Goal: Task Accomplishment & Management: Manage account settings

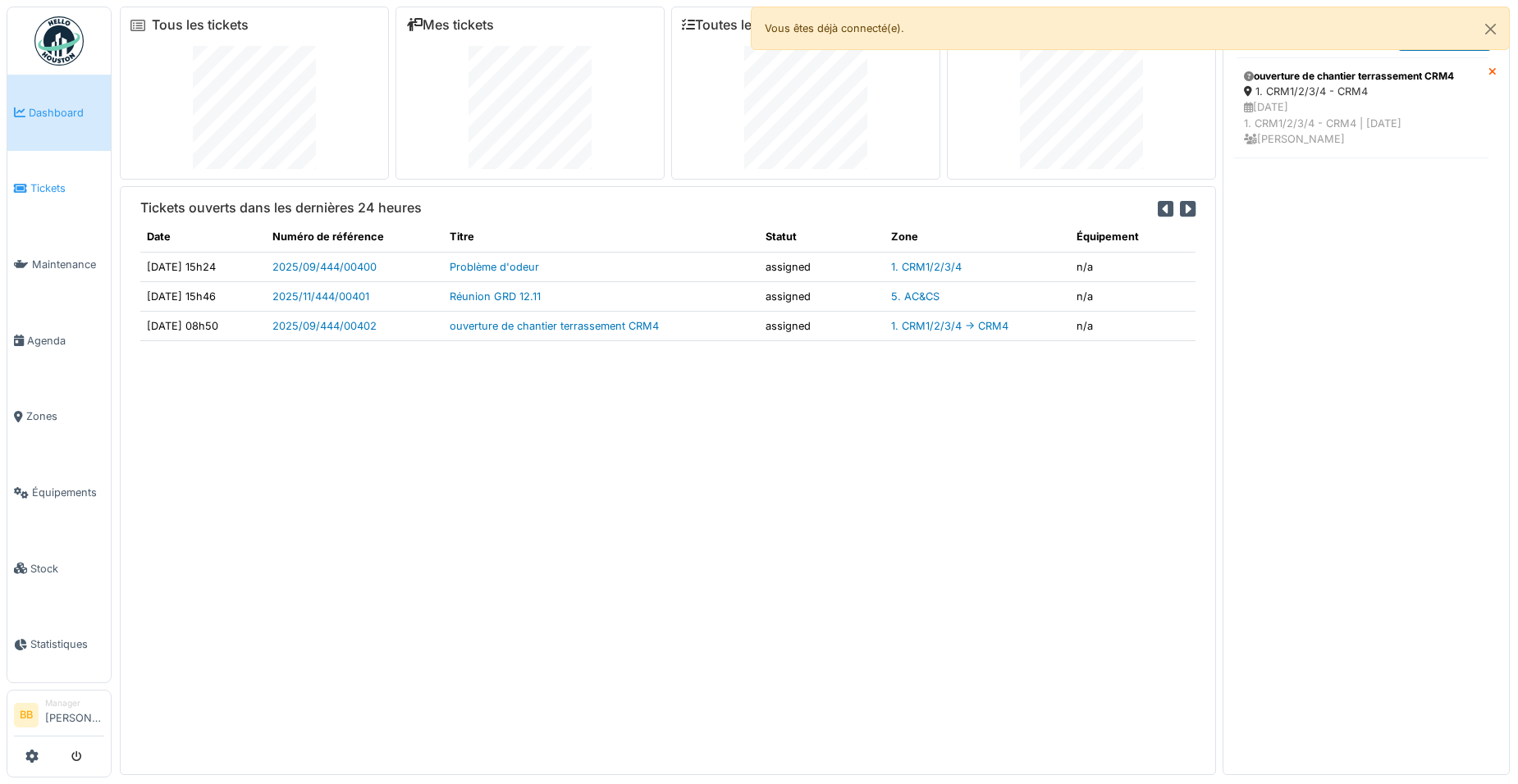
click at [30, 180] on li "Tickets" at bounding box center [59, 187] width 90 height 16
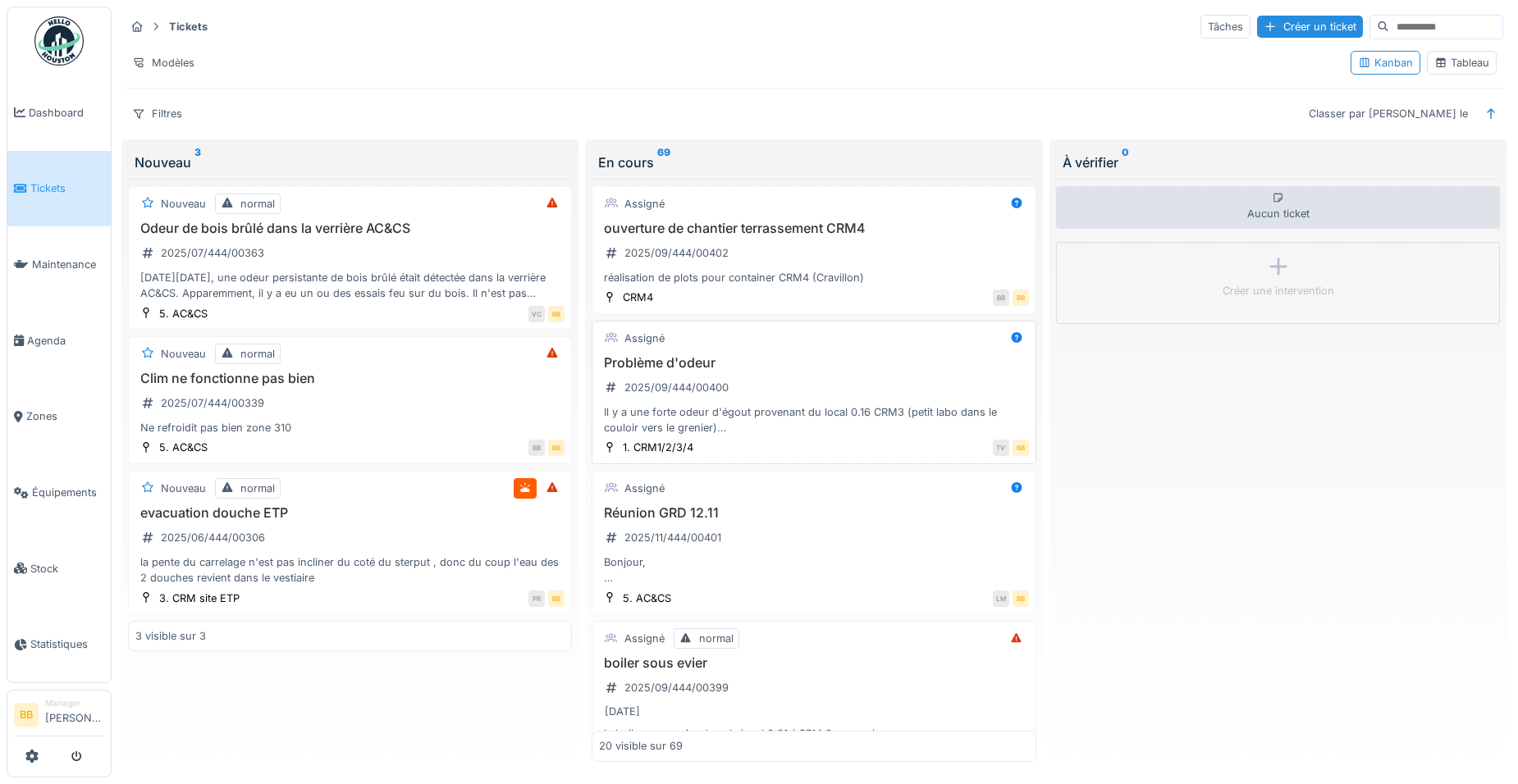
click at [696, 363] on h3 "Problème d'odeur" at bounding box center [813, 363] width 429 height 16
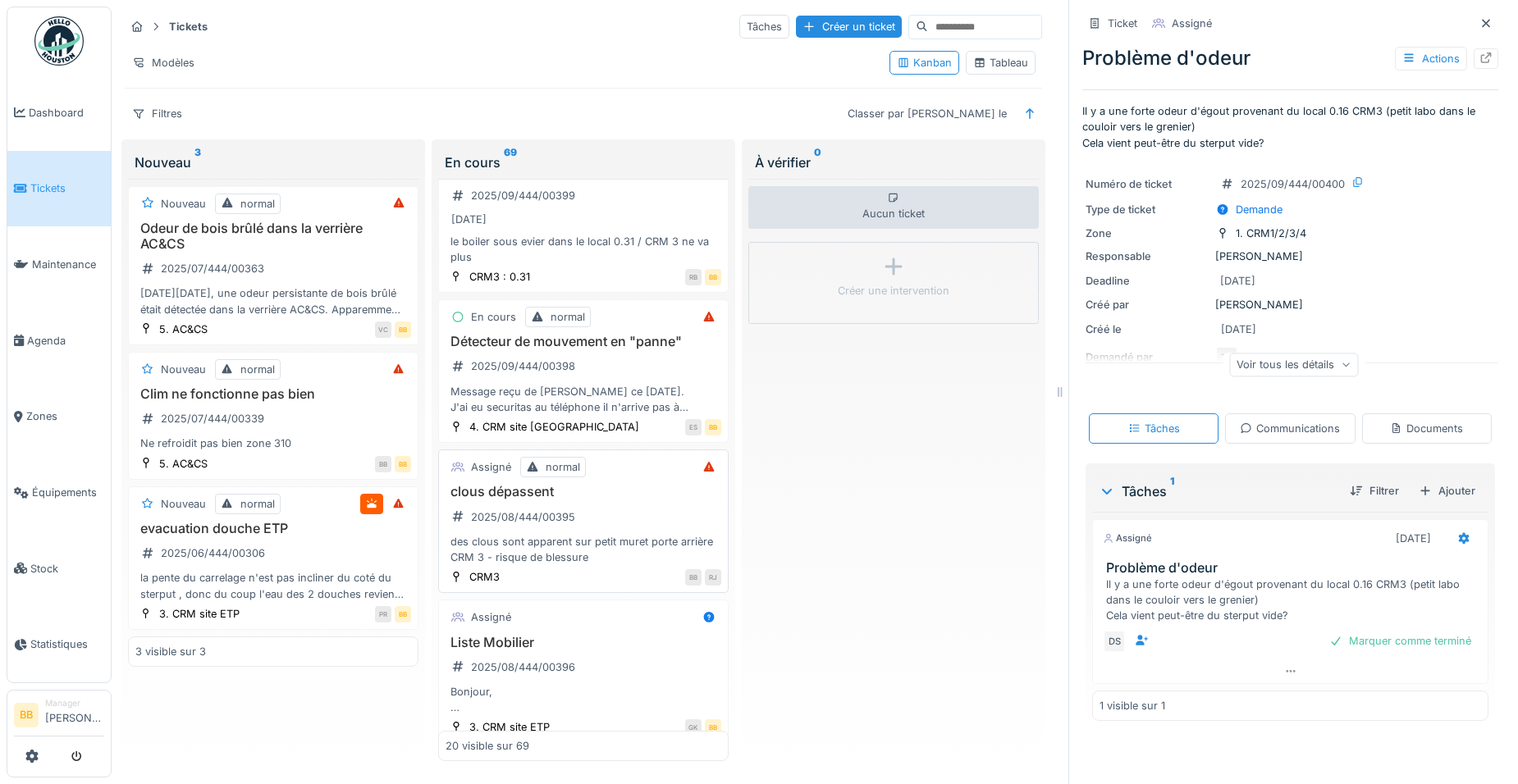
scroll to position [574, 0]
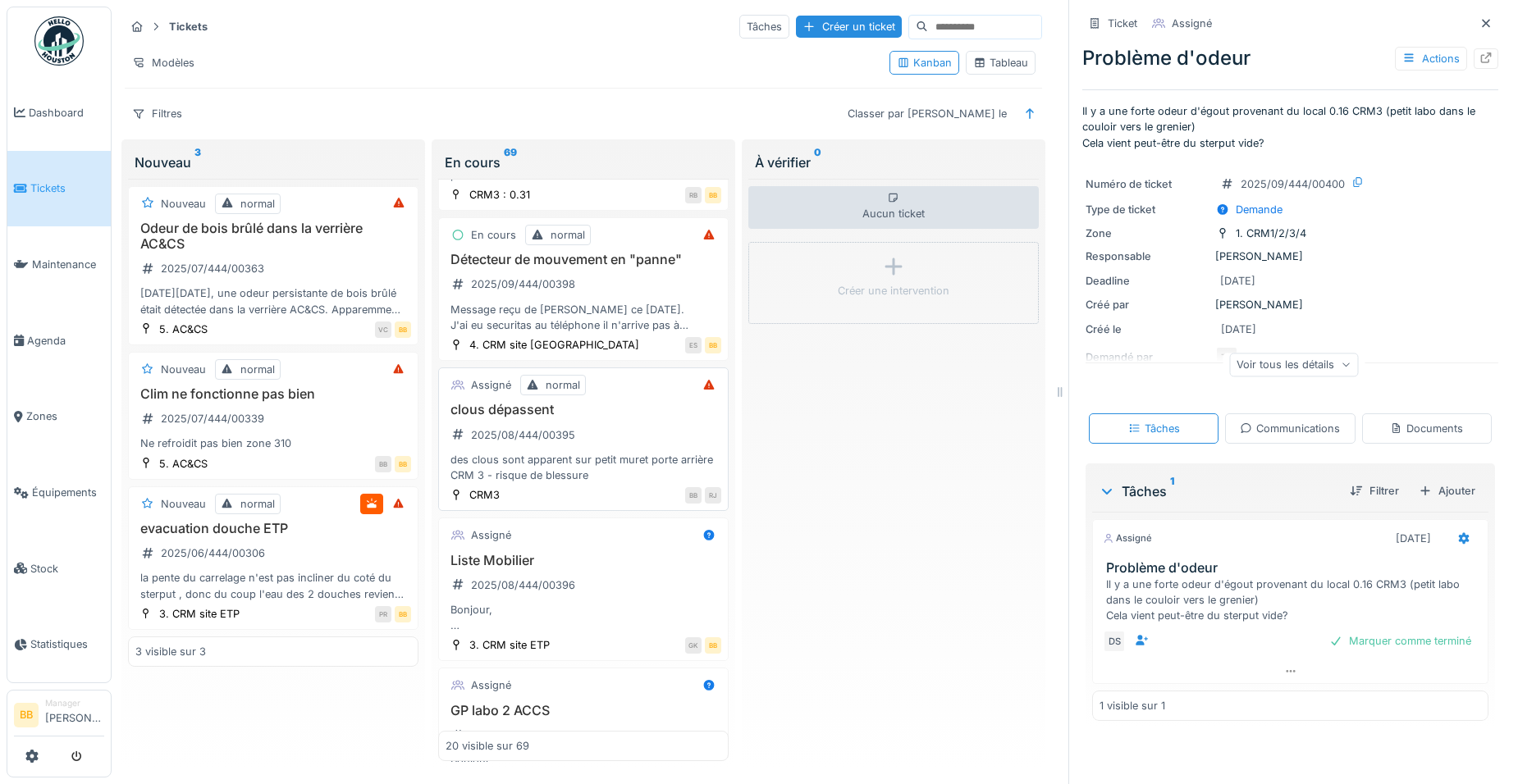
click at [555, 483] on div "des clous sont apparent sur petit muret porte arrière CRM 3 - risque de blessure" at bounding box center [583, 468] width 276 height 32
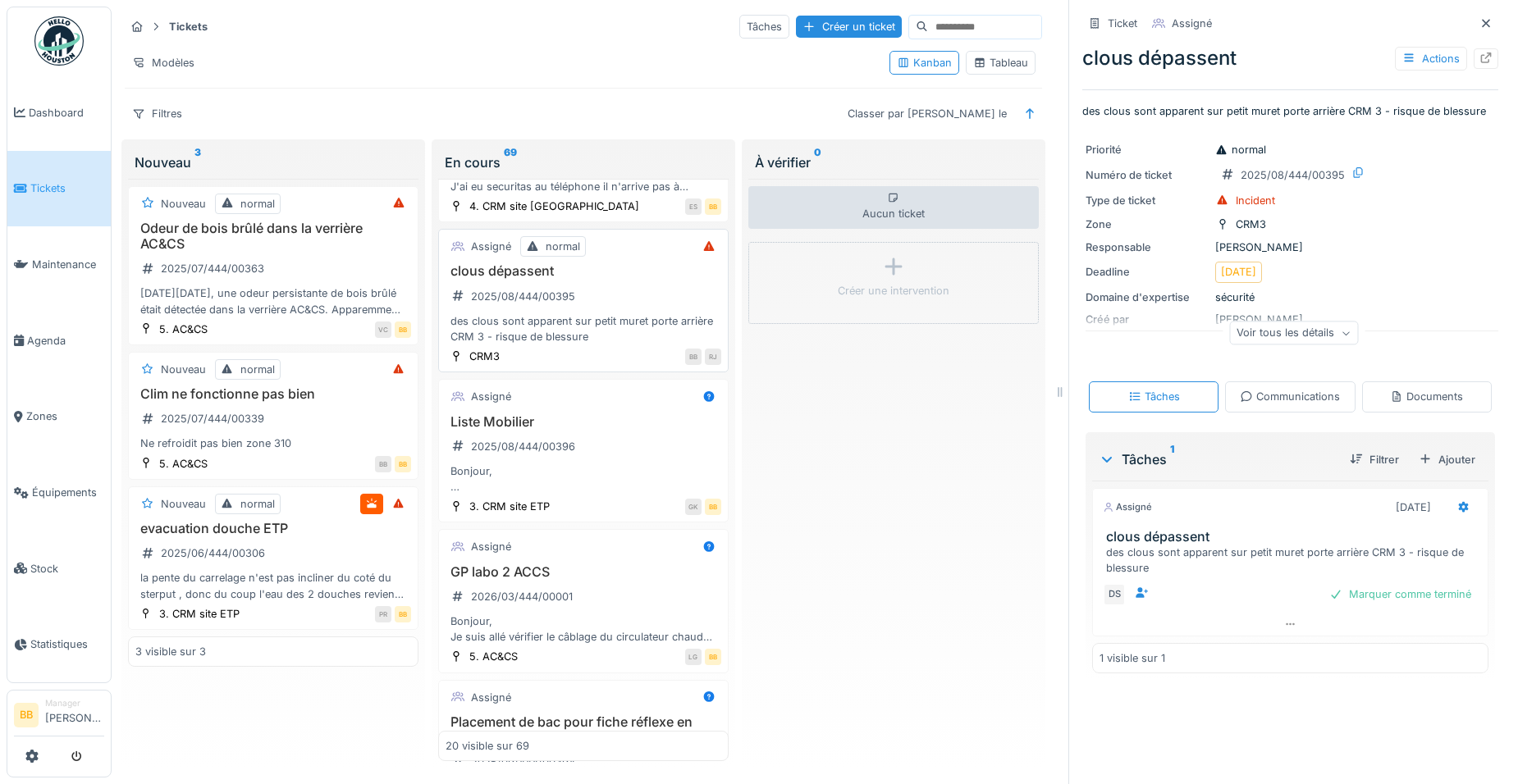
scroll to position [738, 0]
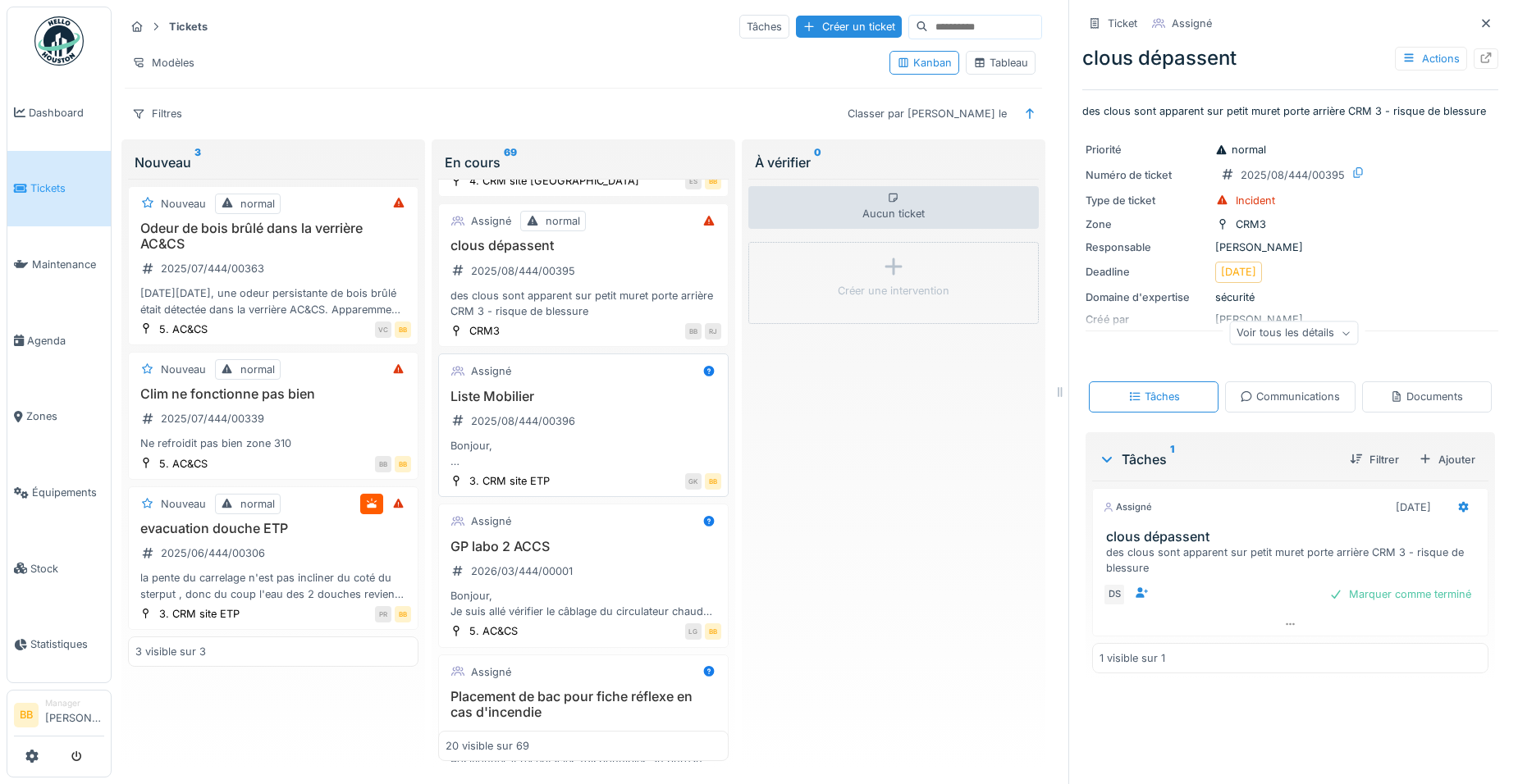
click at [542, 429] on div "2025/08/444/00396" at bounding box center [523, 421] width 105 height 16
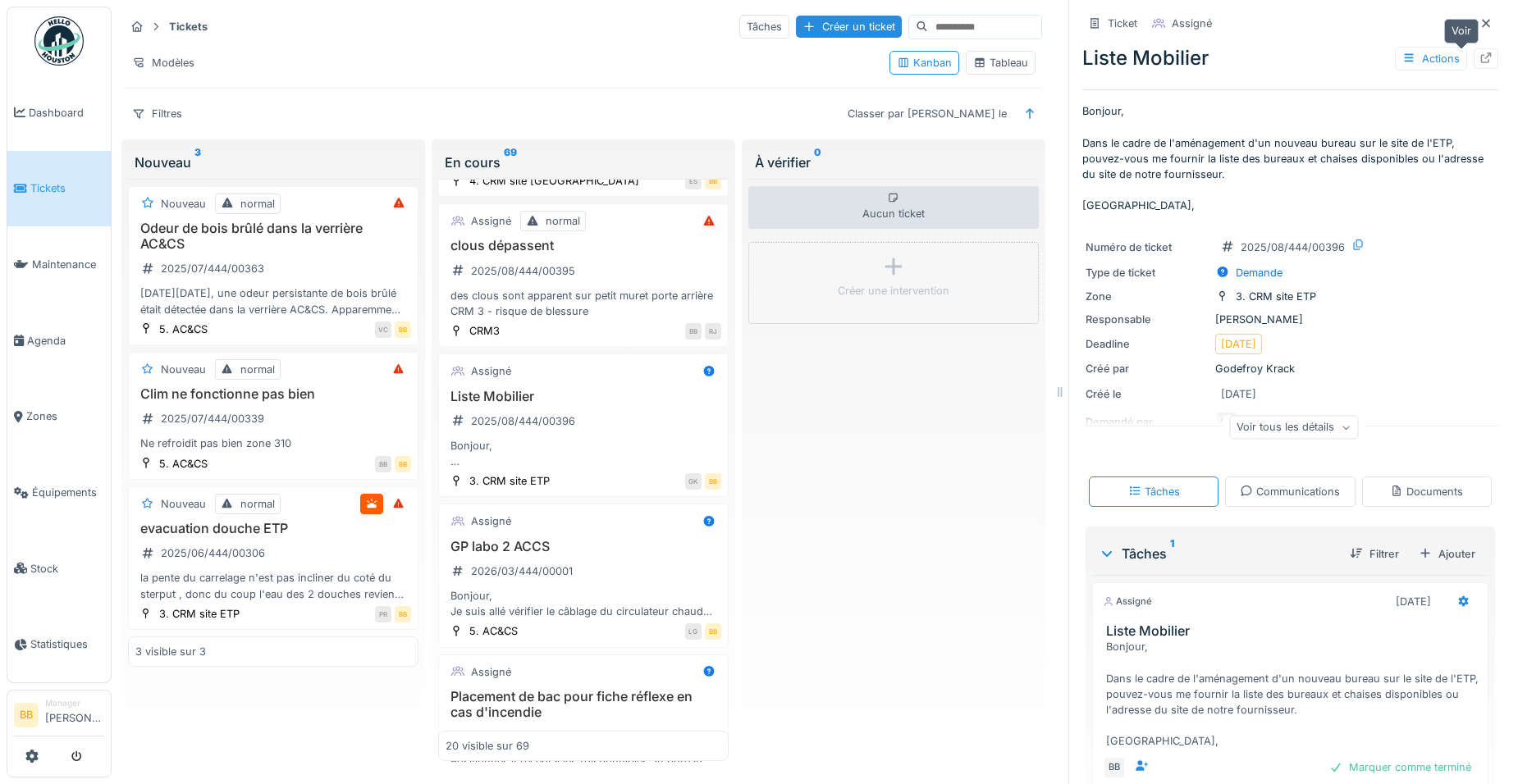
click at [1481, 62] on icon at bounding box center [1486, 57] width 11 height 11
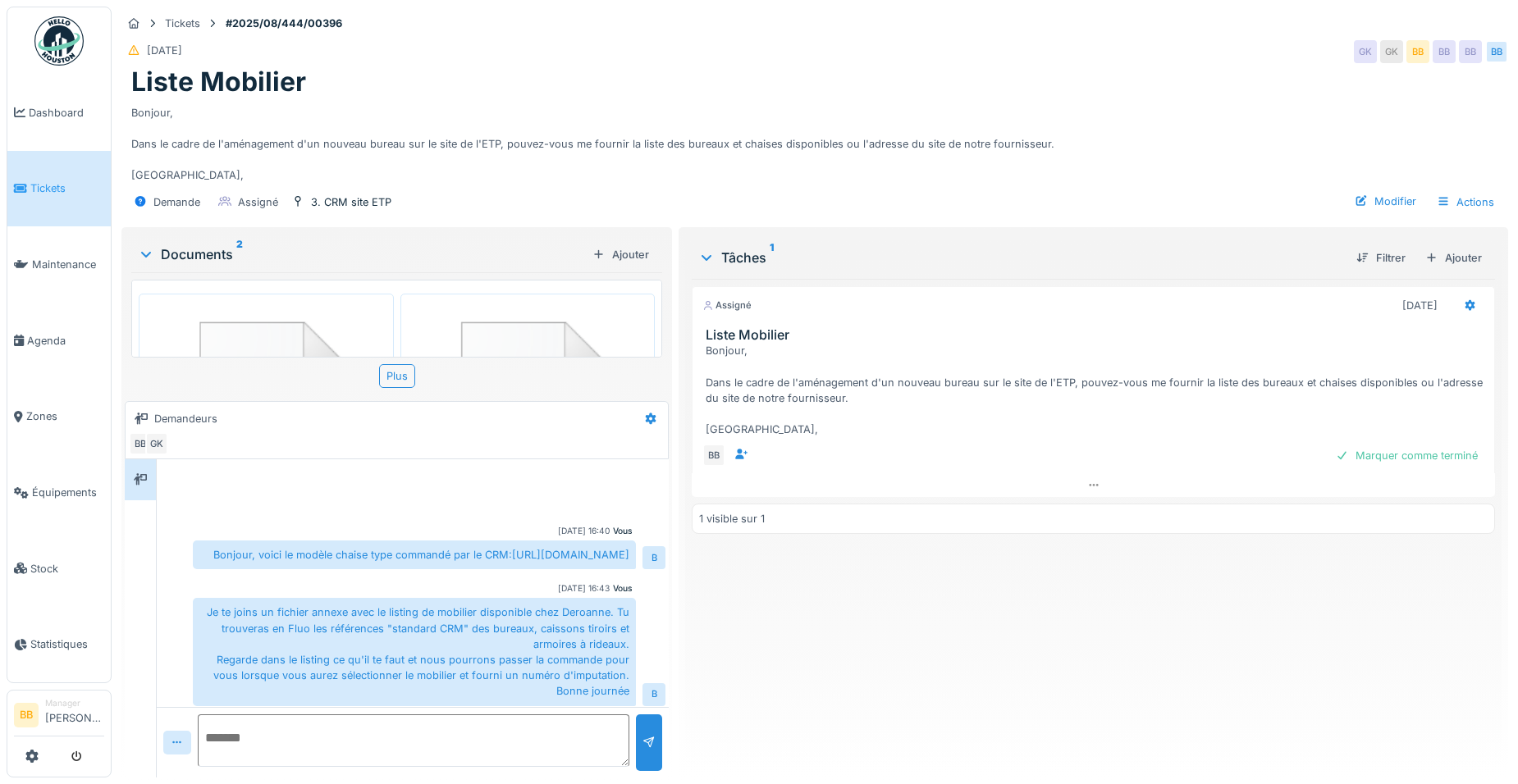
scroll to position [230, 0]
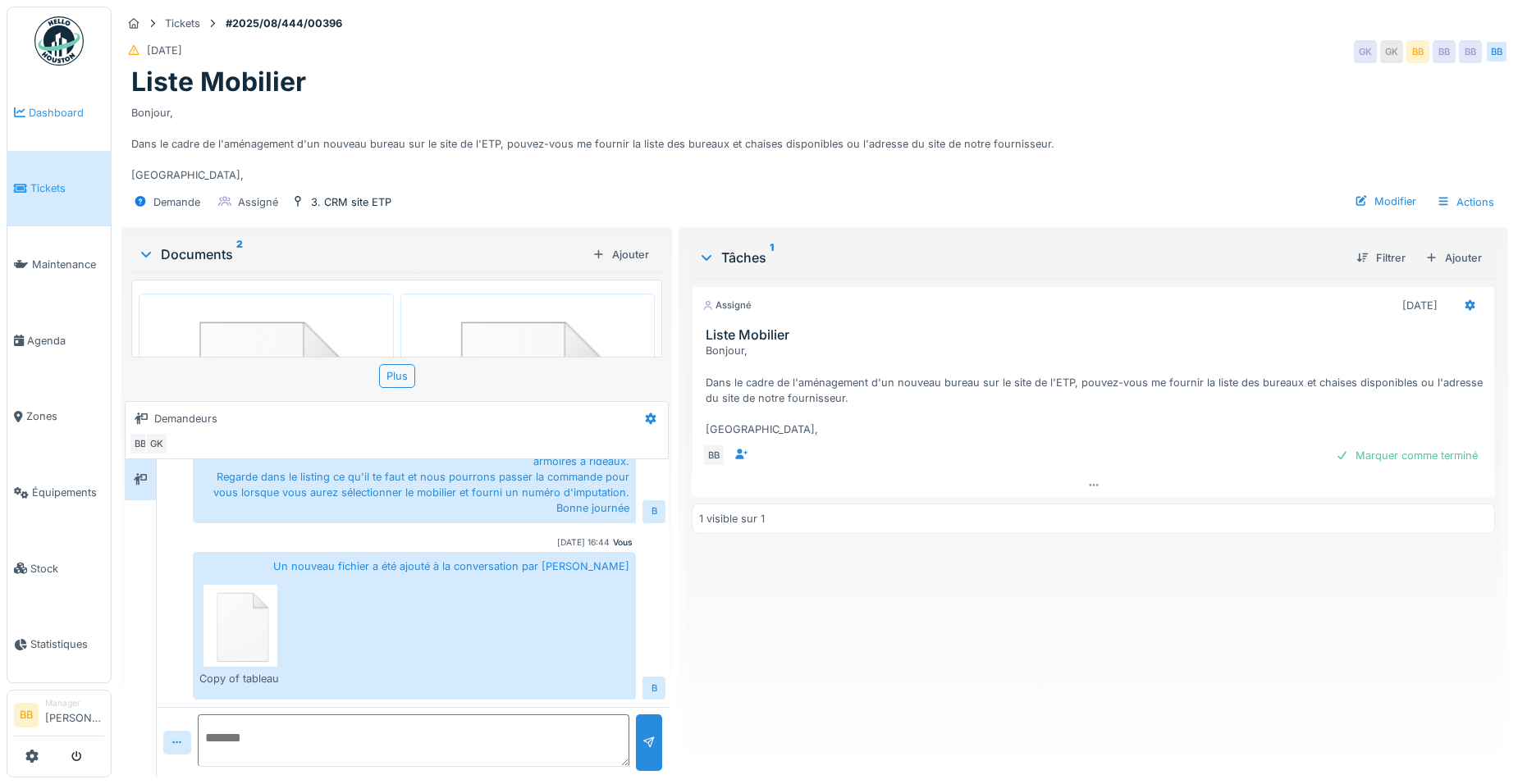
click at [75, 128] on link "Dashboard" at bounding box center [59, 113] width 104 height 76
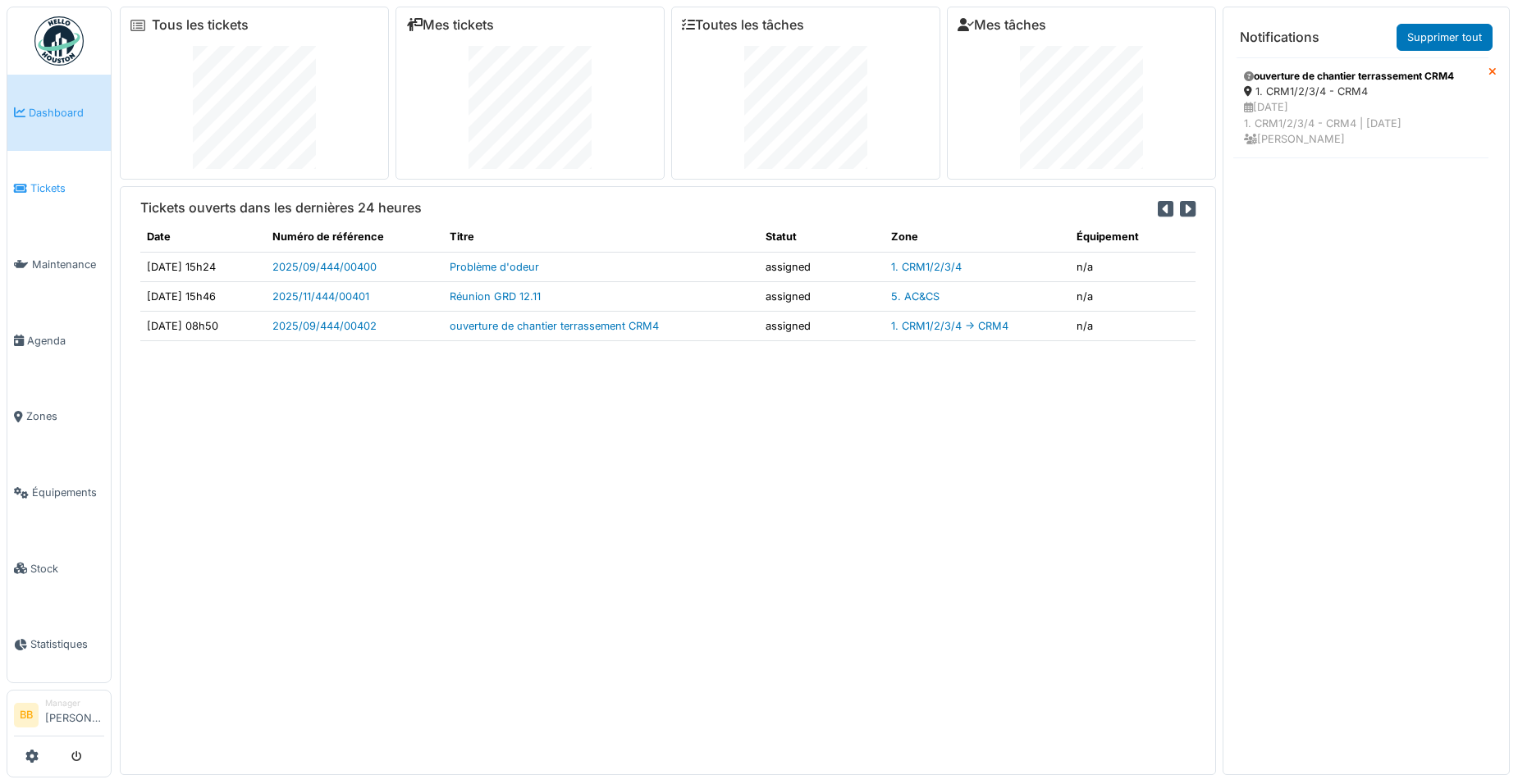
click at [59, 202] on link "Tickets" at bounding box center [59, 189] width 104 height 76
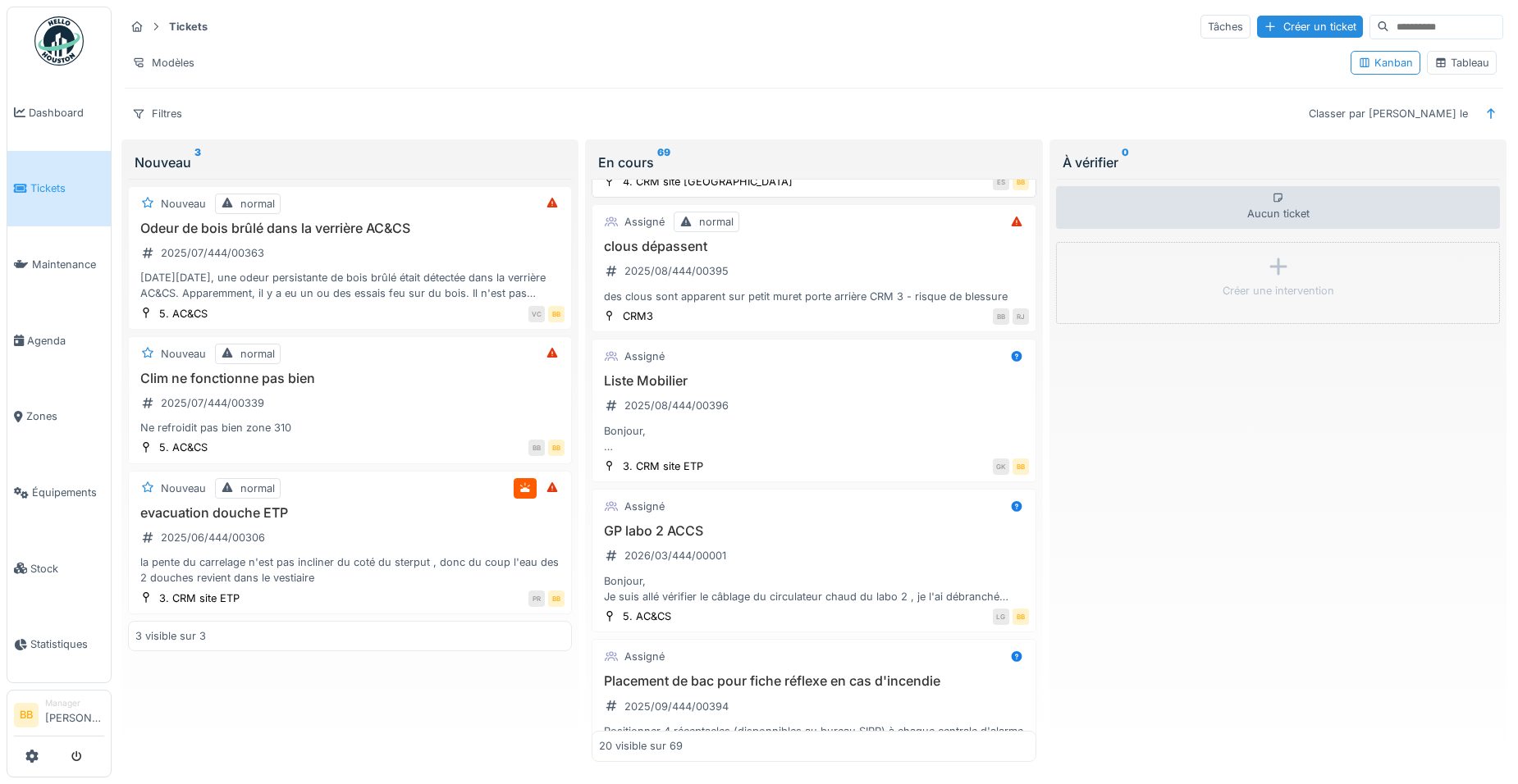
scroll to position [821, 0]
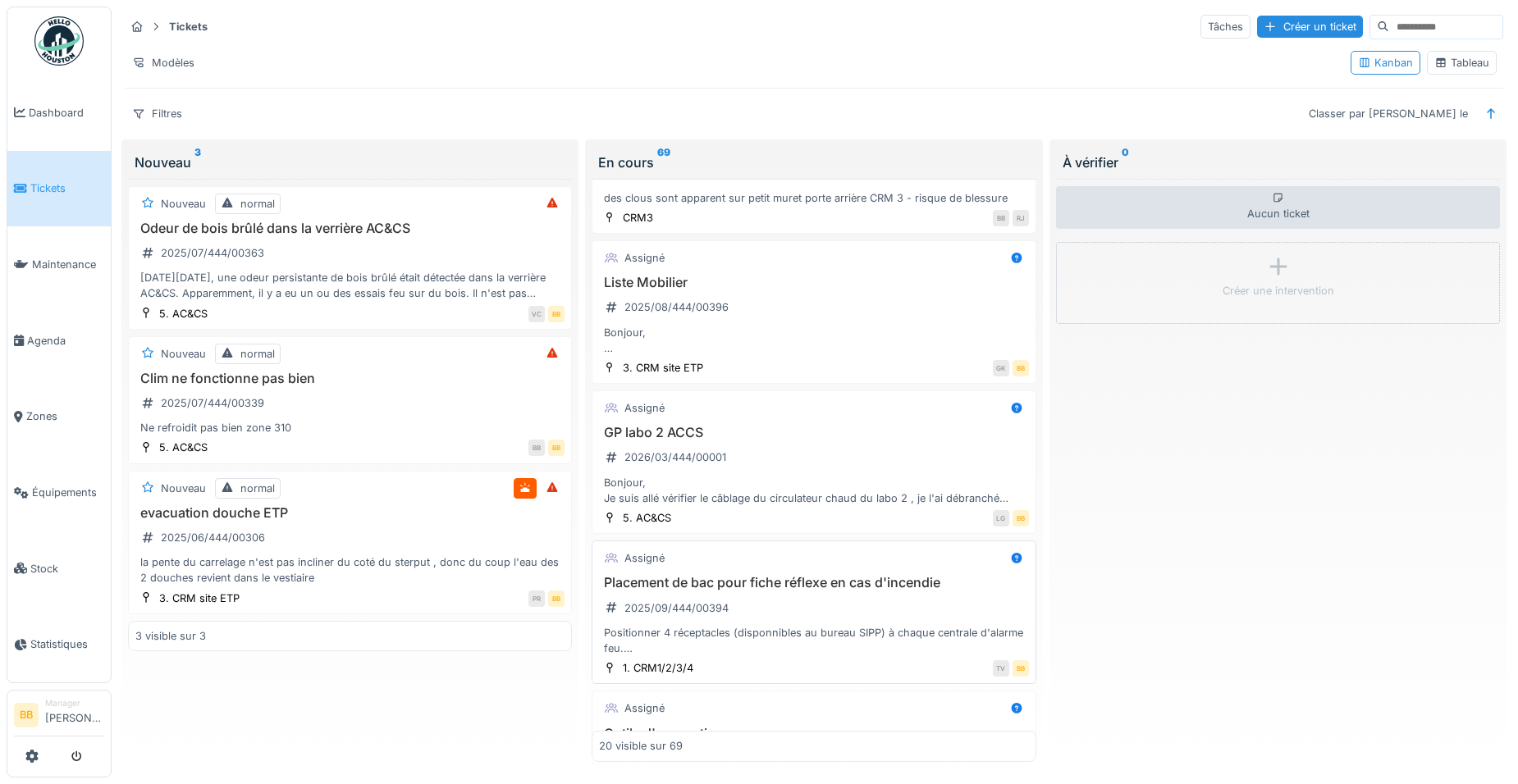
click at [764, 582] on h3 "Placement de bac pour fiche réflexe en cas d'incendie" at bounding box center [813, 582] width 429 height 16
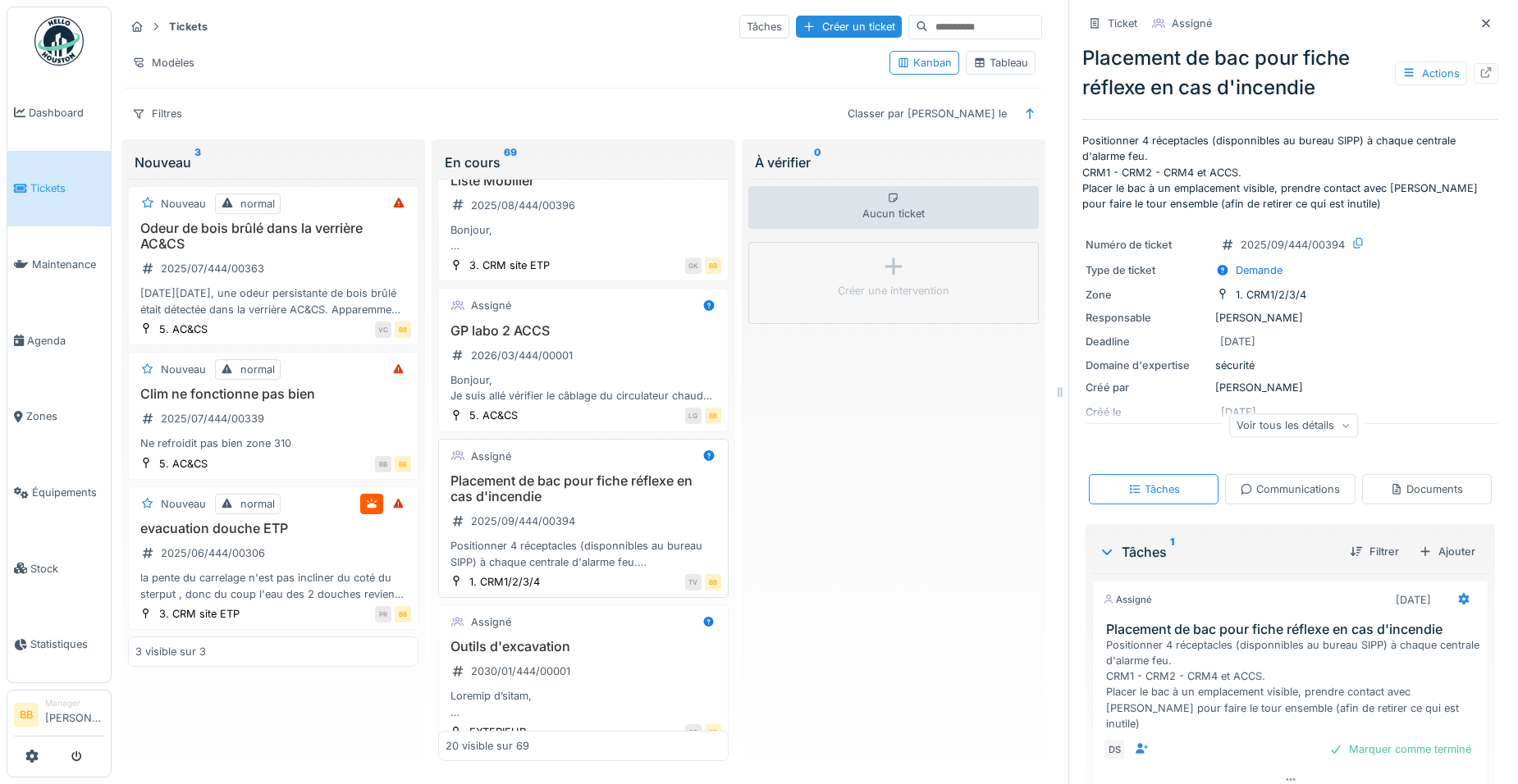
scroll to position [1195, 0]
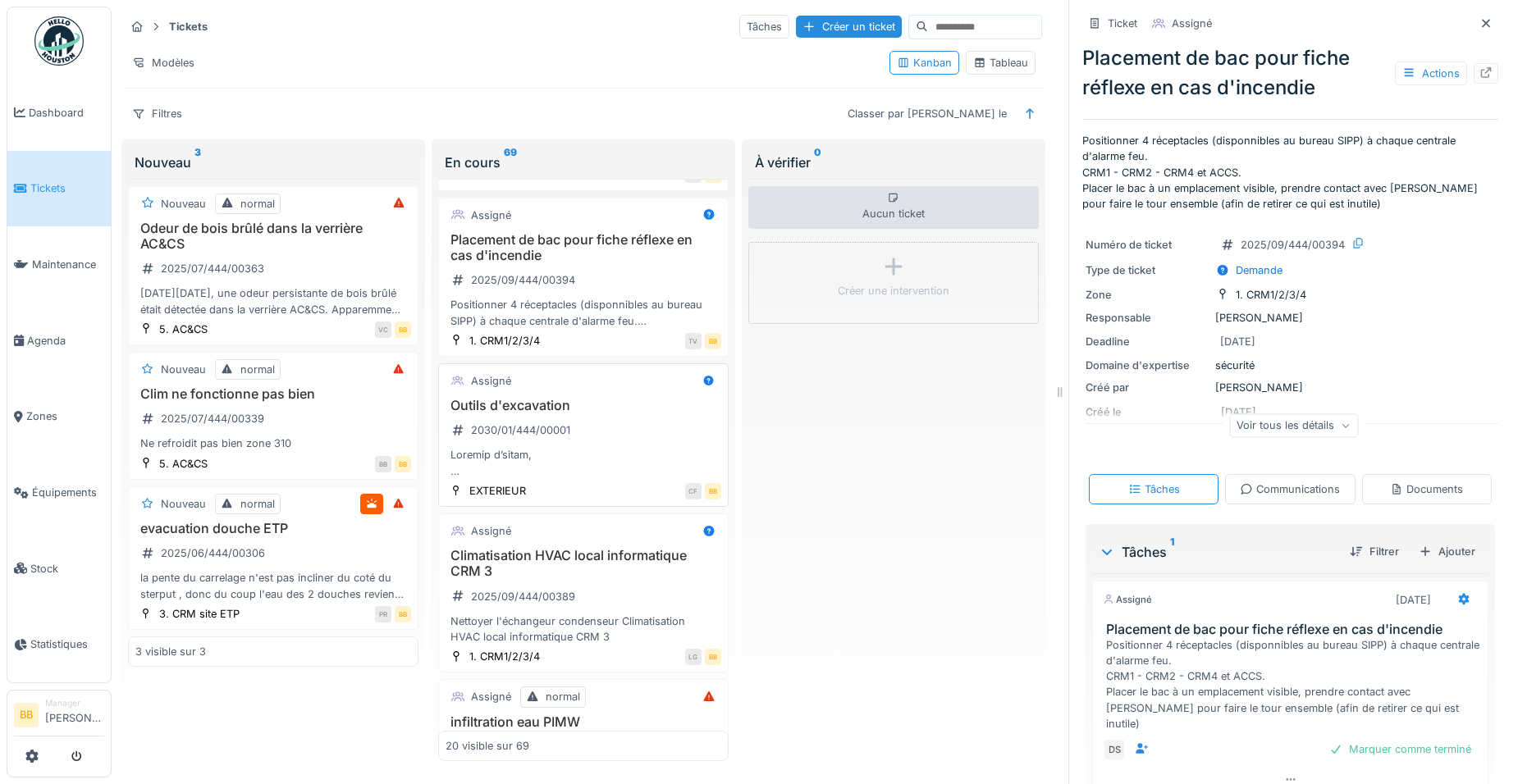
click at [550, 413] on h3 "Outils d'excavation" at bounding box center [583, 405] width 276 height 16
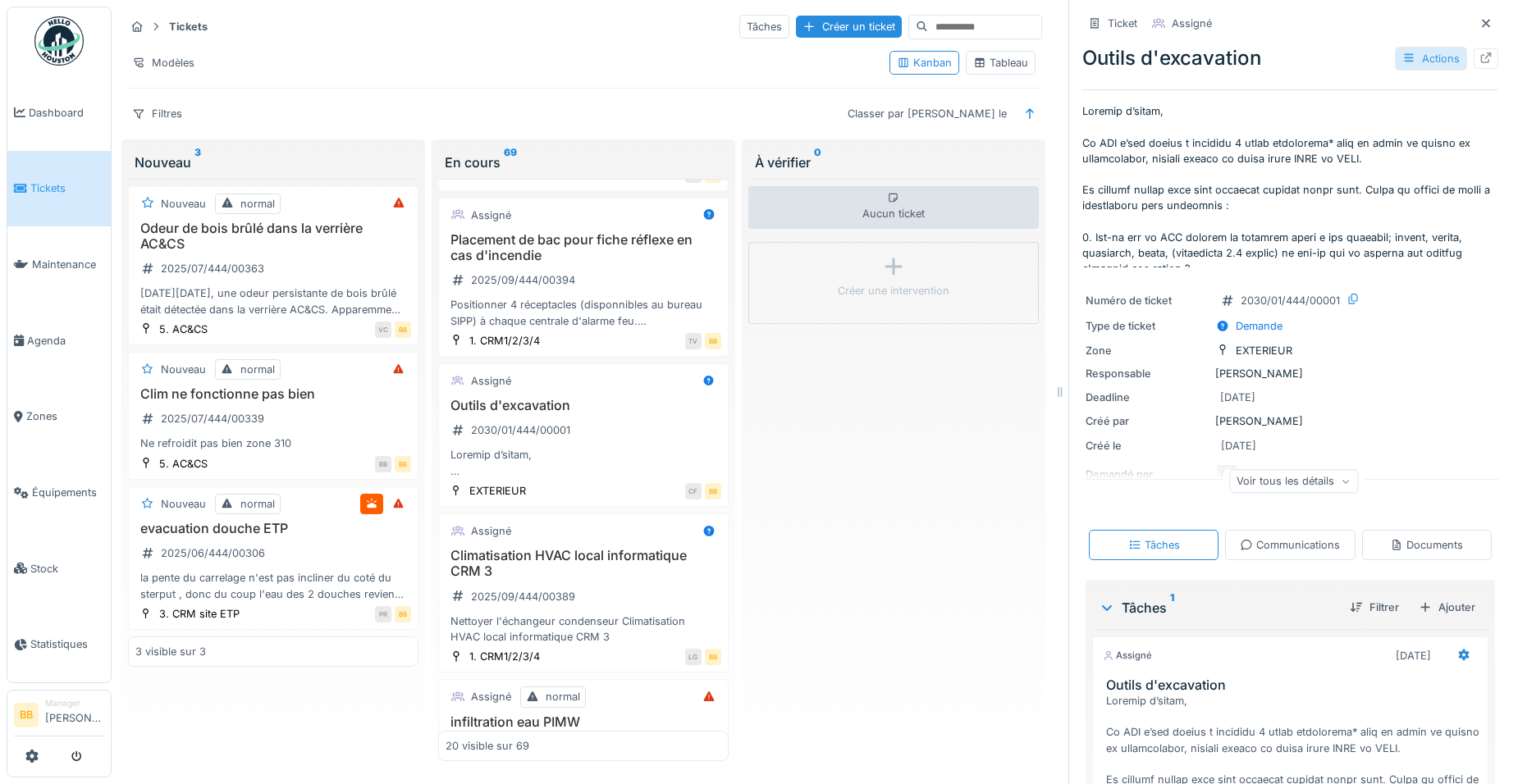
click at [1413, 46] on div "Actions" at bounding box center [1431, 58] width 72 height 24
click at [1388, 413] on div "Créé par Corentin Felten" at bounding box center [1290, 421] width 409 height 16
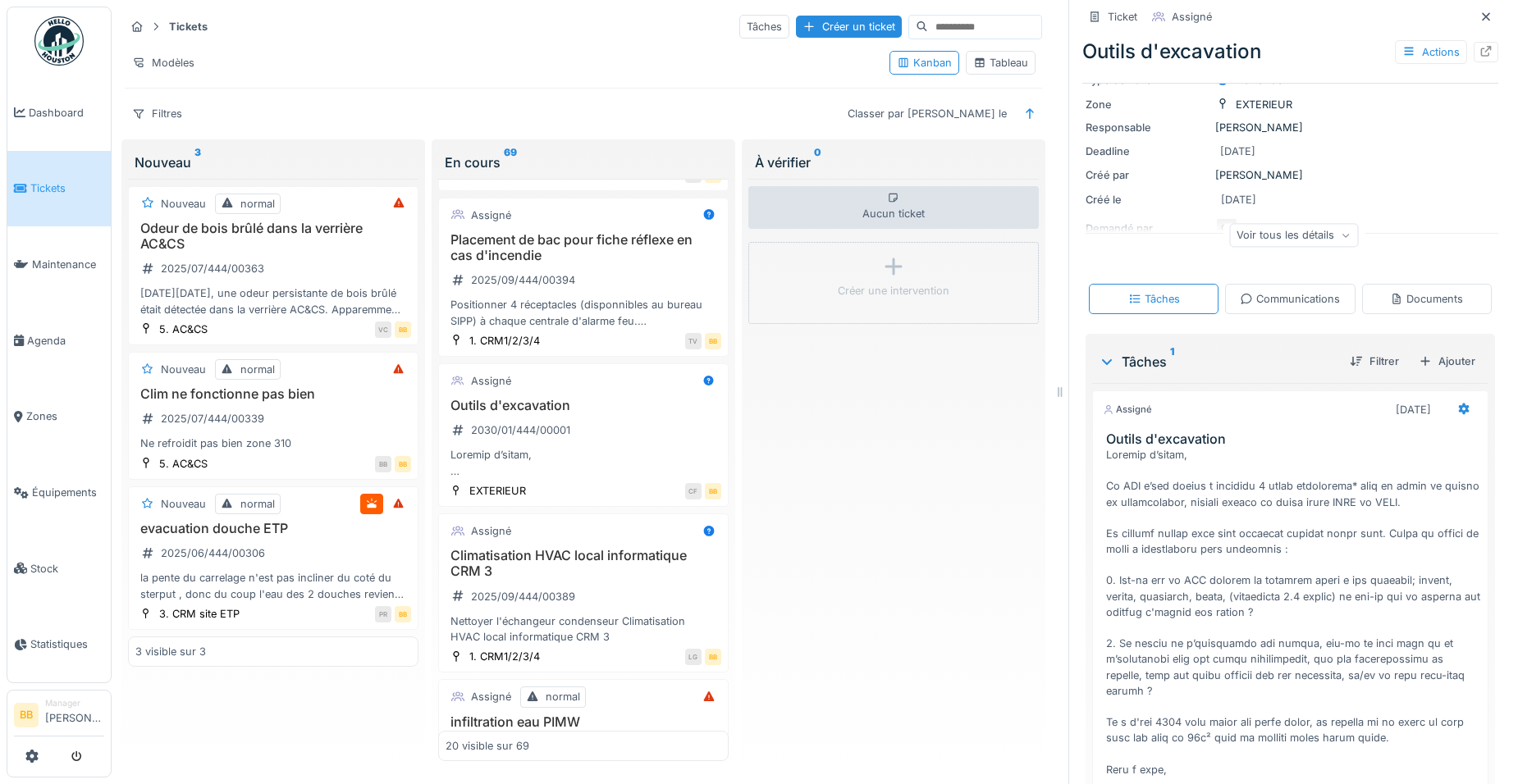
scroll to position [485, 0]
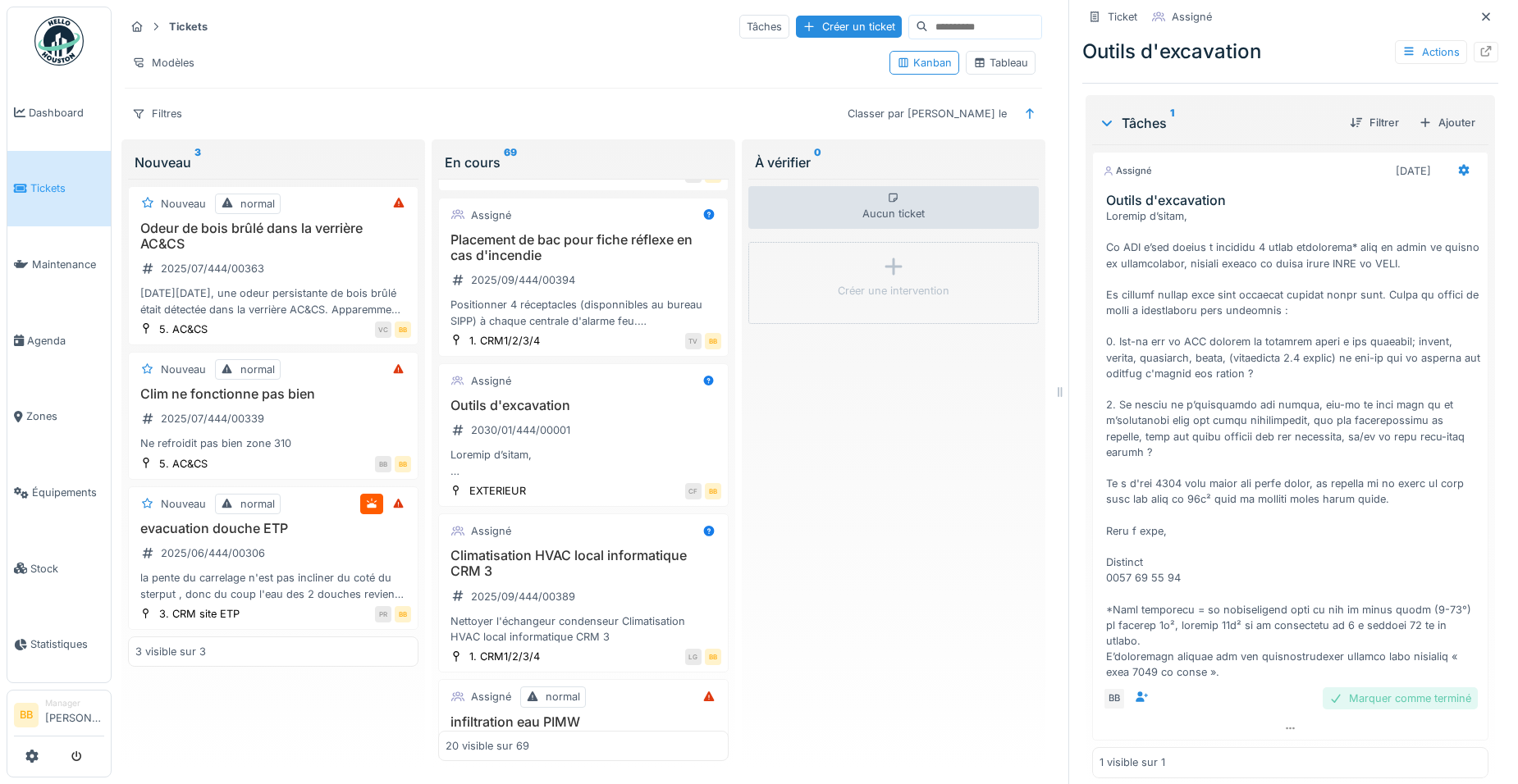
click at [1379, 687] on div "Marquer comme terminé" at bounding box center [1400, 698] width 155 height 22
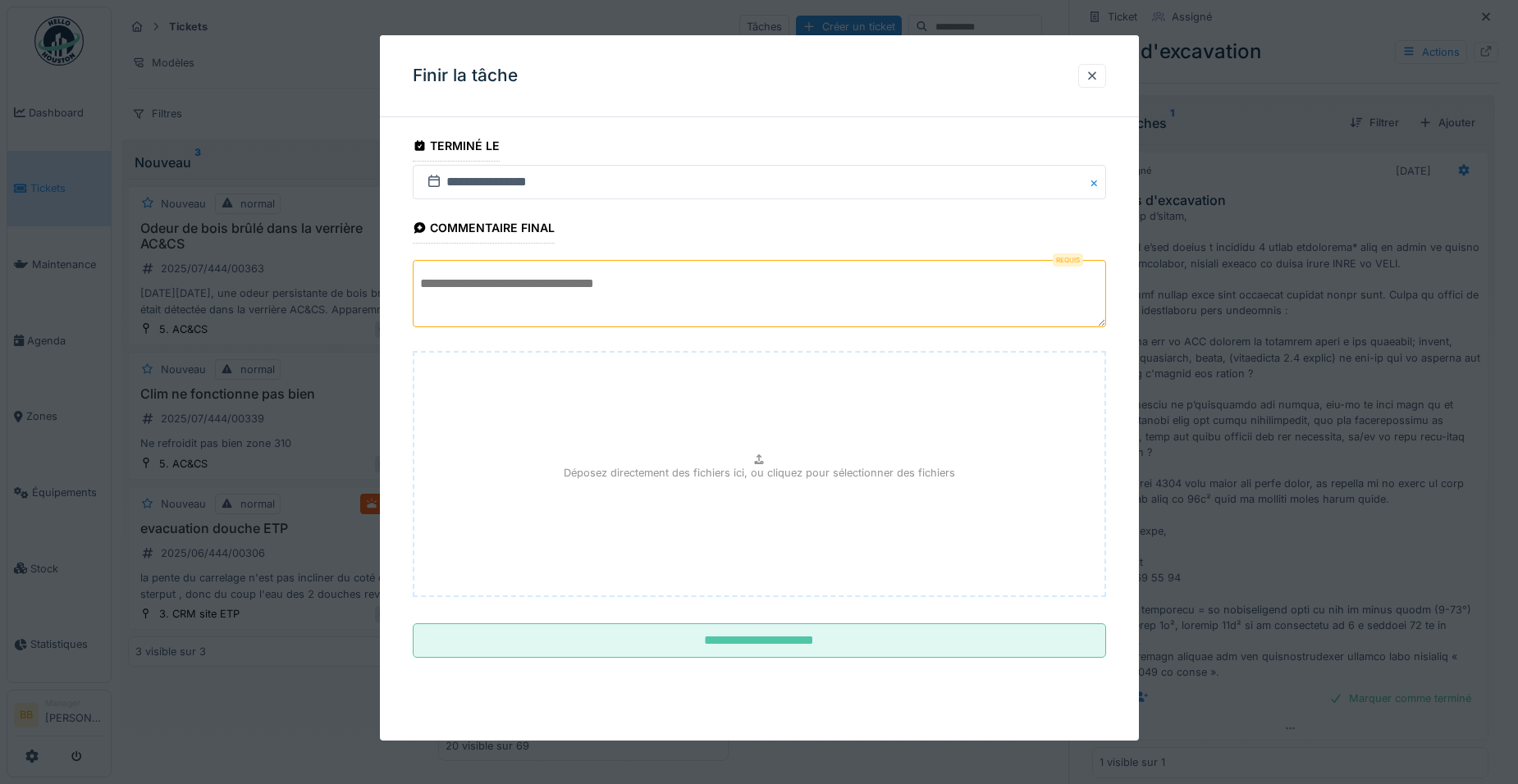
click at [774, 304] on textarea at bounding box center [759, 293] width 693 height 67
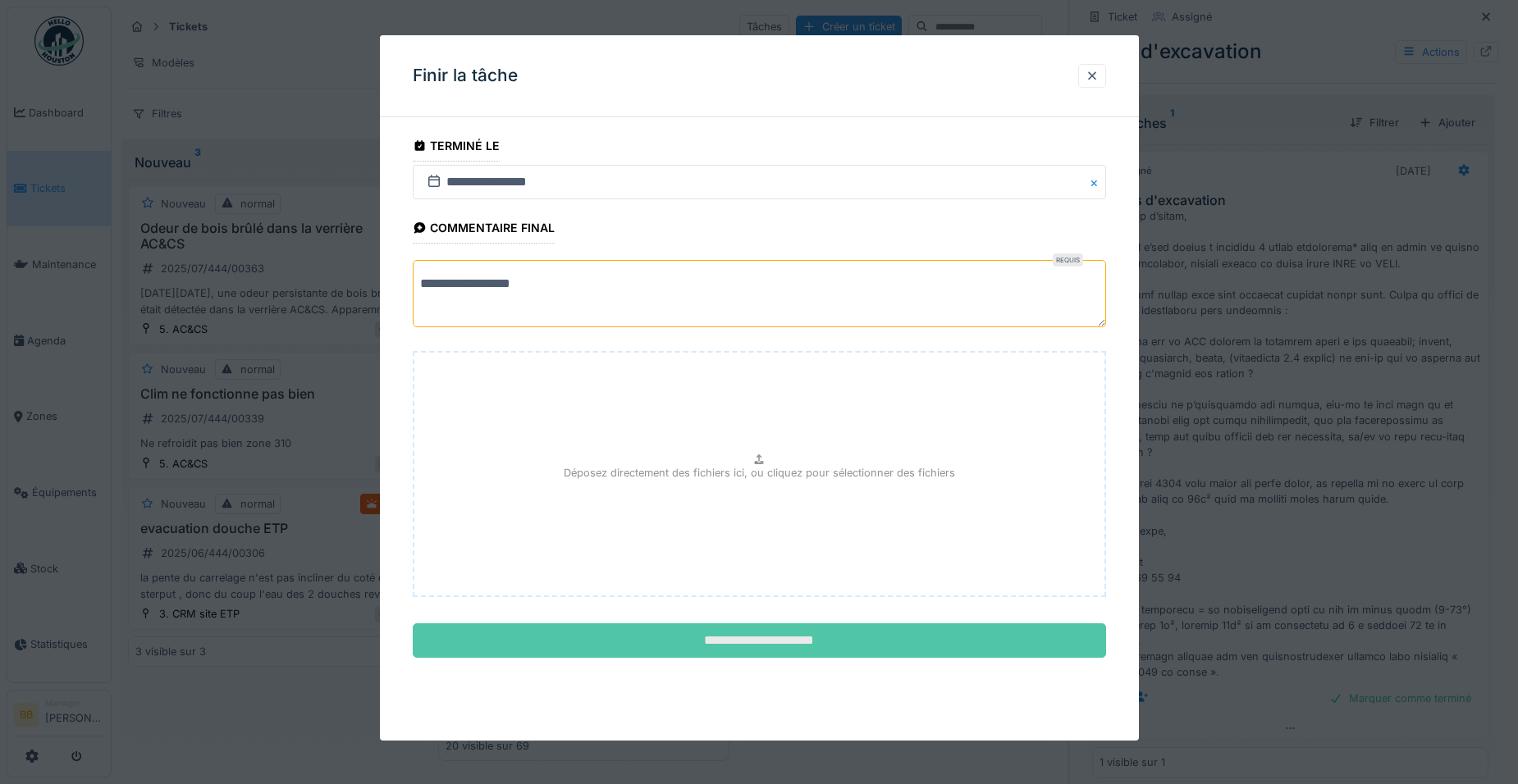
type textarea "**********"
click at [793, 637] on input "**********" at bounding box center [759, 640] width 693 height 35
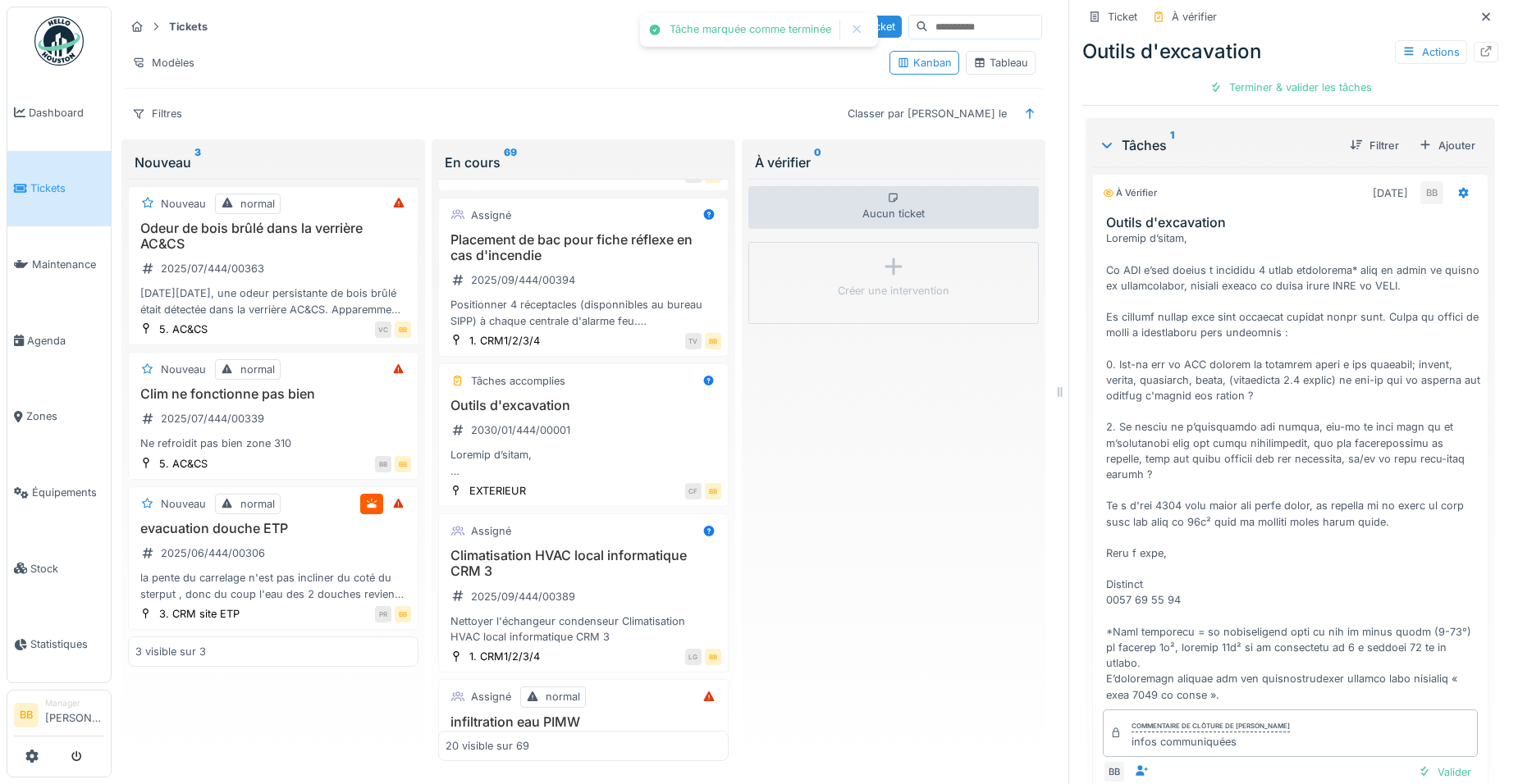
scroll to position [507, 0]
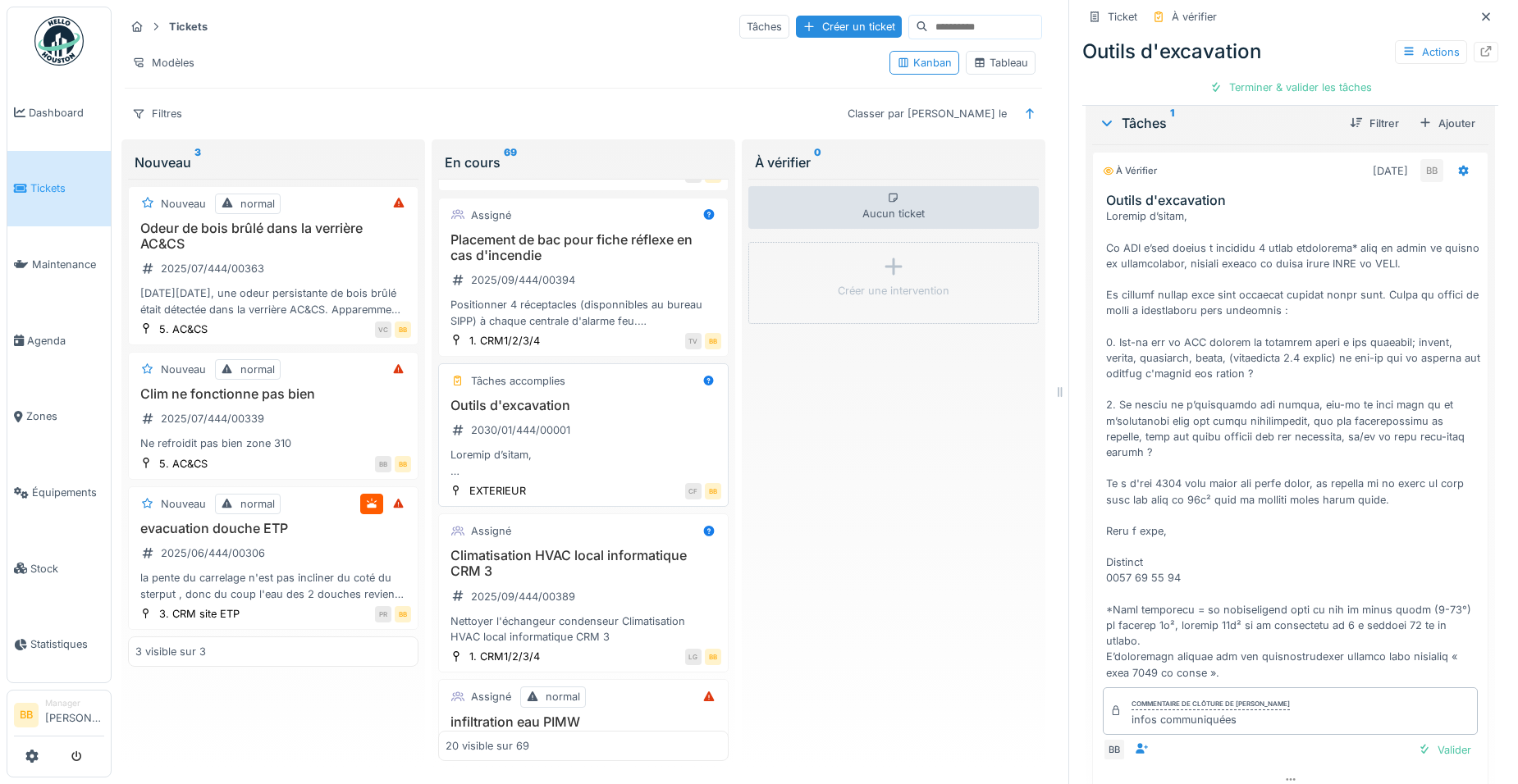
click at [595, 413] on h3 "Outils d'excavation" at bounding box center [583, 405] width 276 height 16
click at [1228, 80] on div "Terminer & valider les tâches" at bounding box center [1291, 87] width 176 height 22
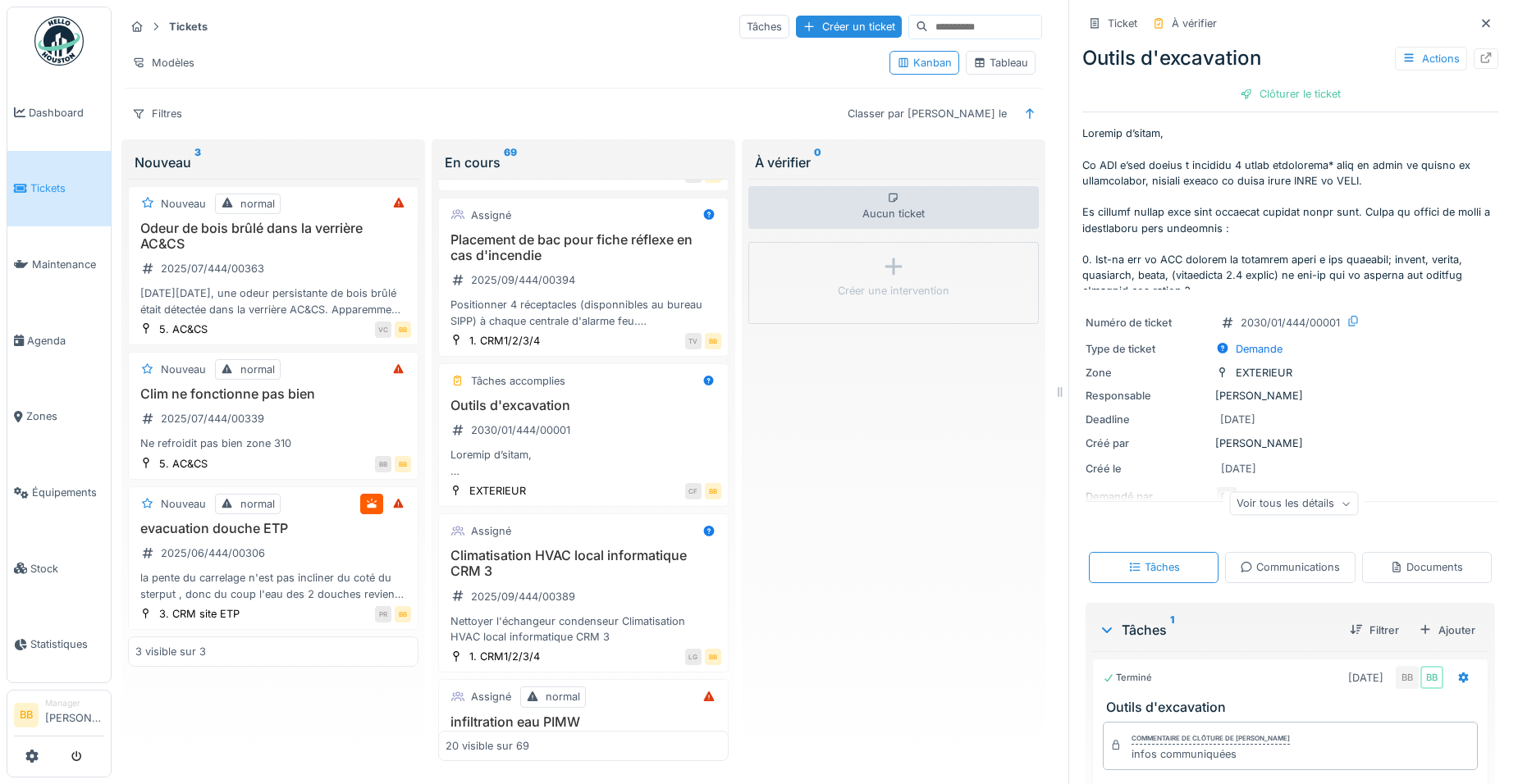
scroll to position [0, 0]
click at [1274, 99] on div "Clôturer le ticket" at bounding box center [1290, 94] width 114 height 22
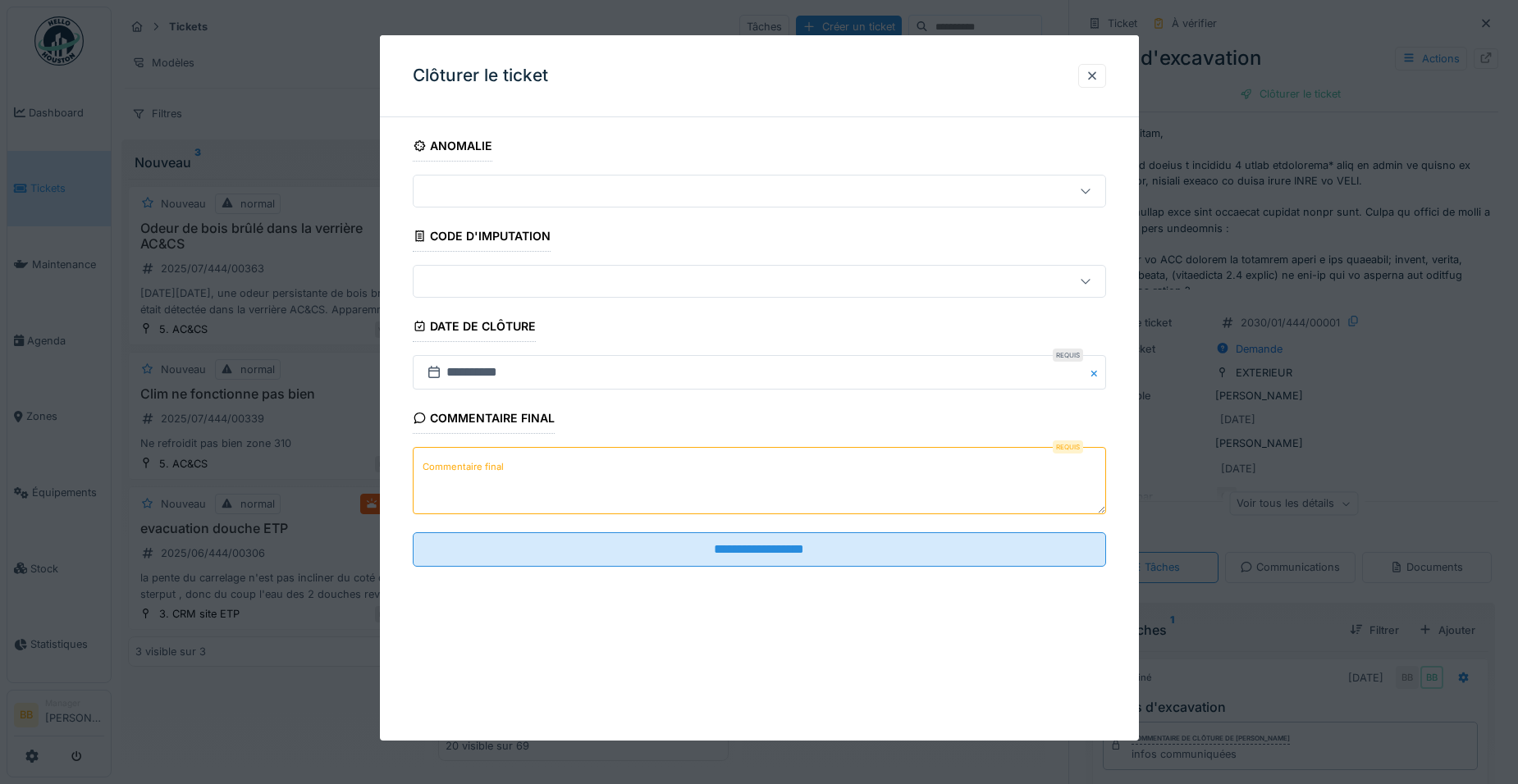
click at [644, 466] on textarea "Commentaire final" at bounding box center [759, 480] width 693 height 67
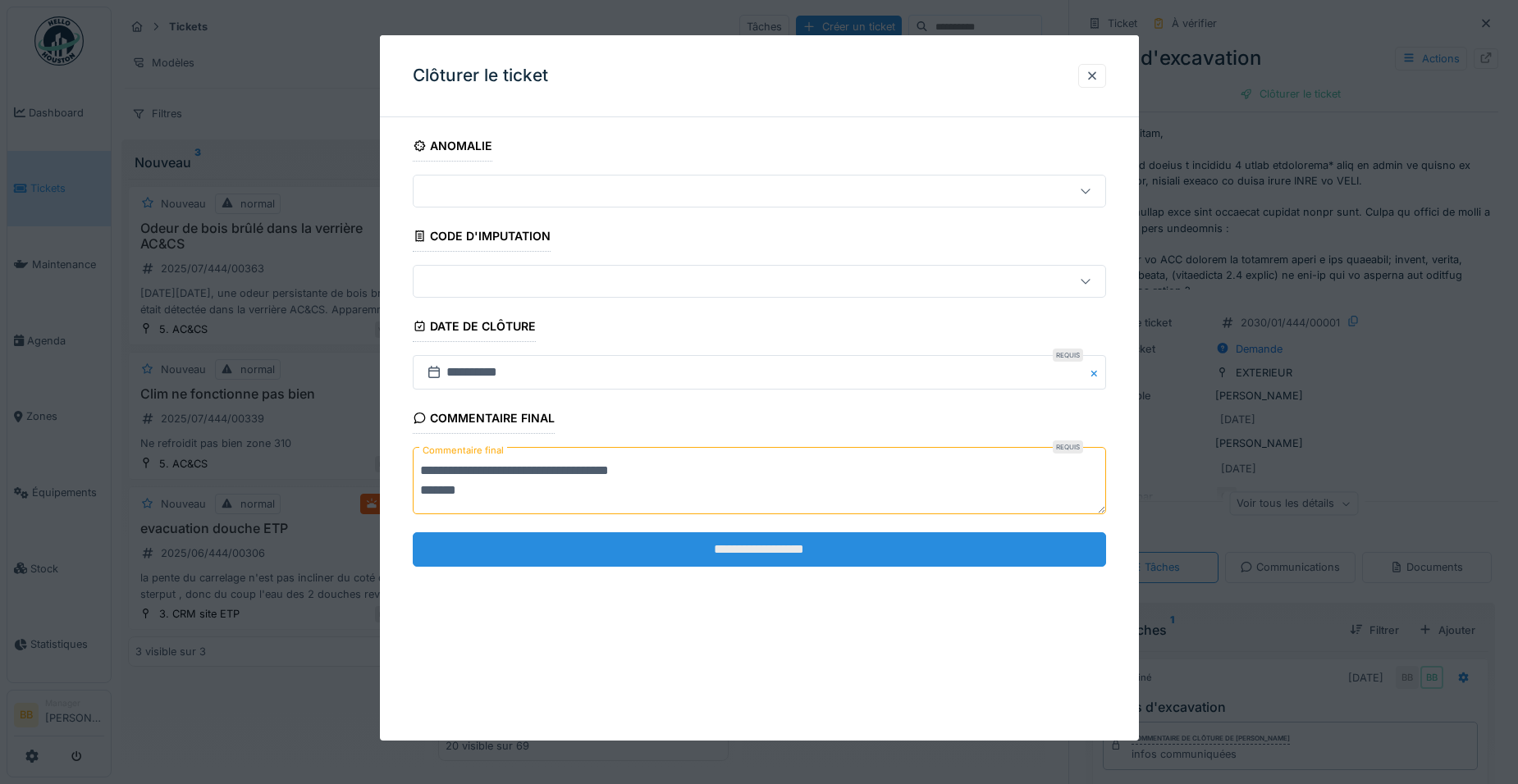
type textarea "**********"
click at [681, 545] on input "**********" at bounding box center [759, 550] width 693 height 35
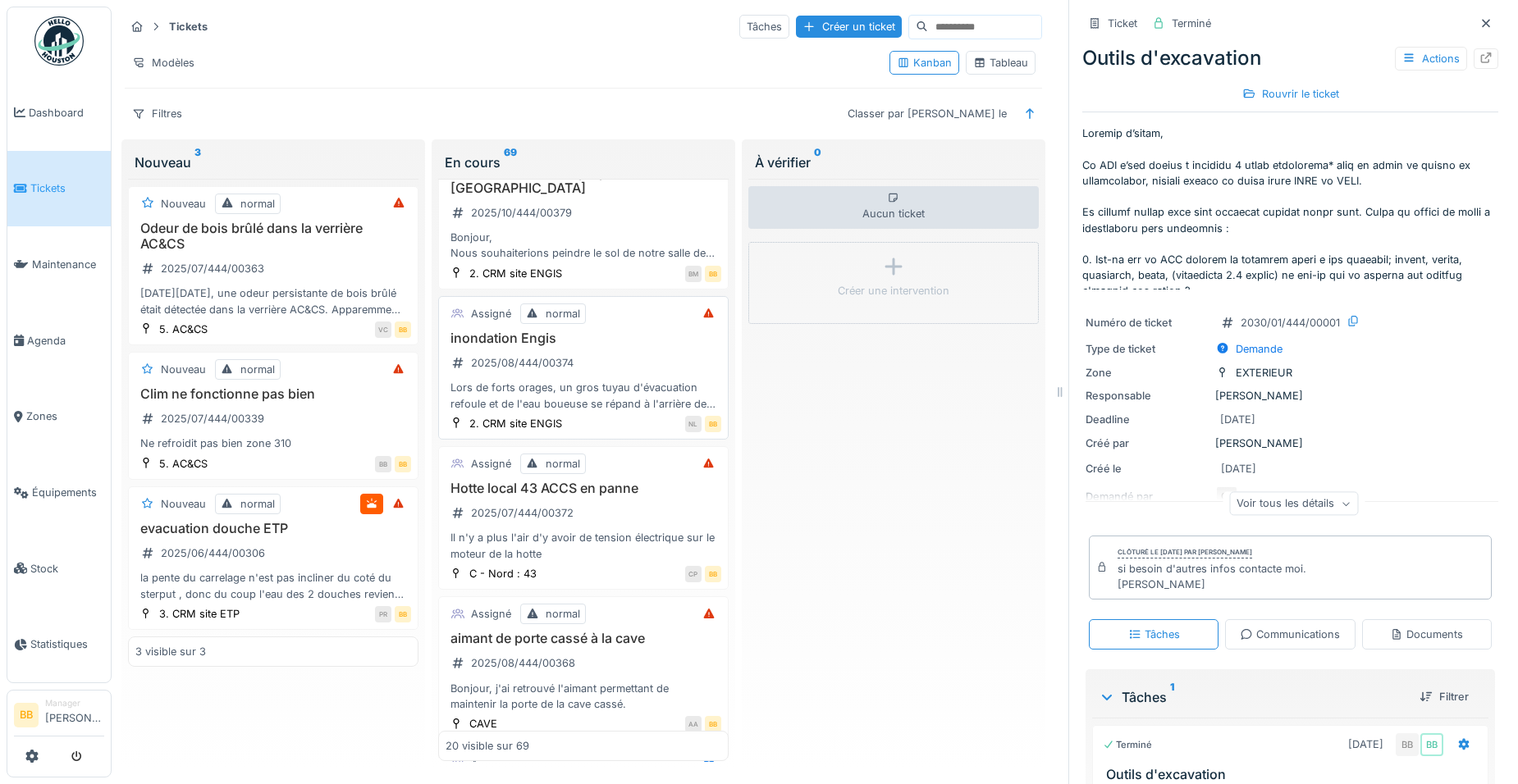
scroll to position [1933, 0]
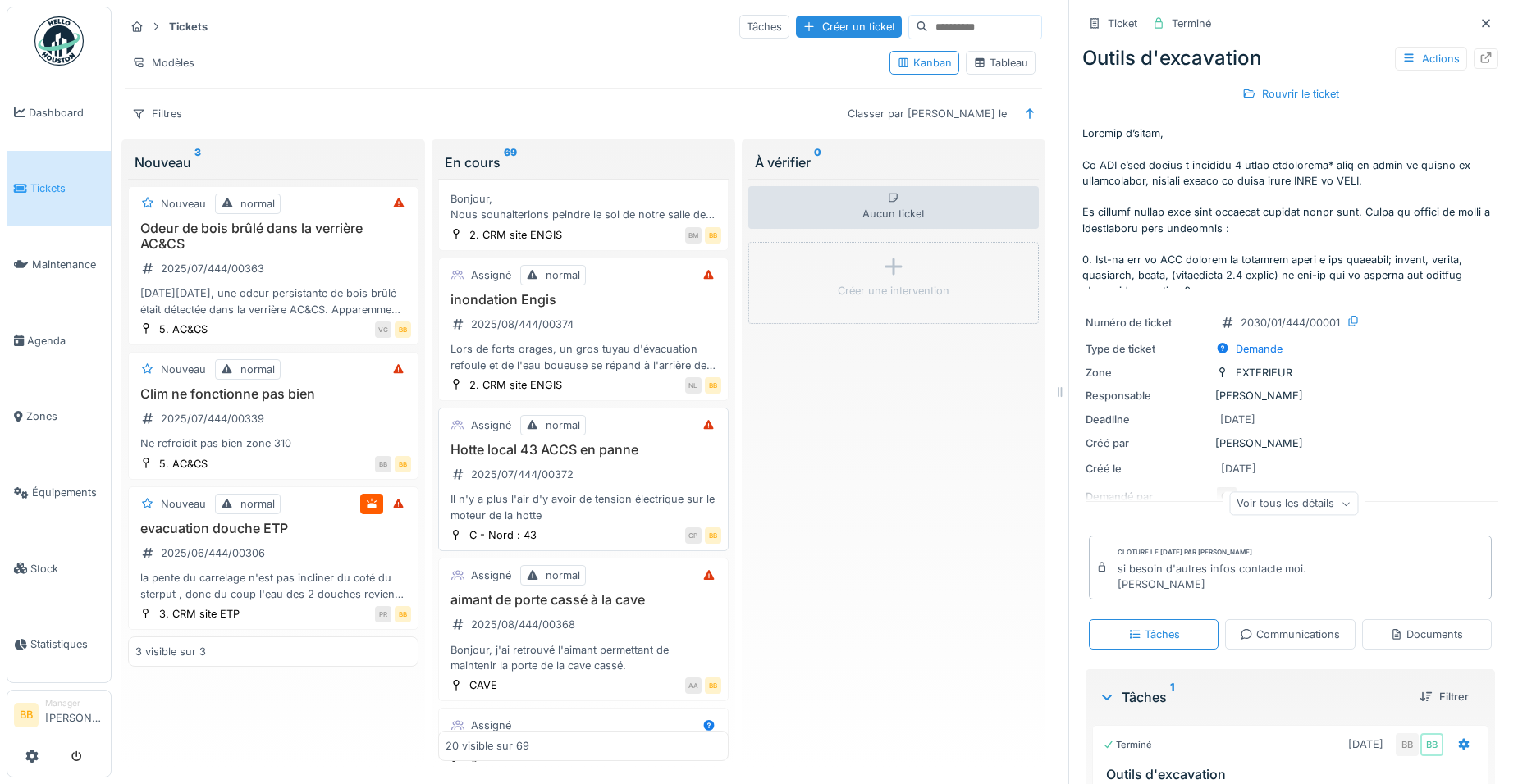
click at [564, 458] on h3 "Hotte local 43 ACCS en panne" at bounding box center [583, 450] width 276 height 16
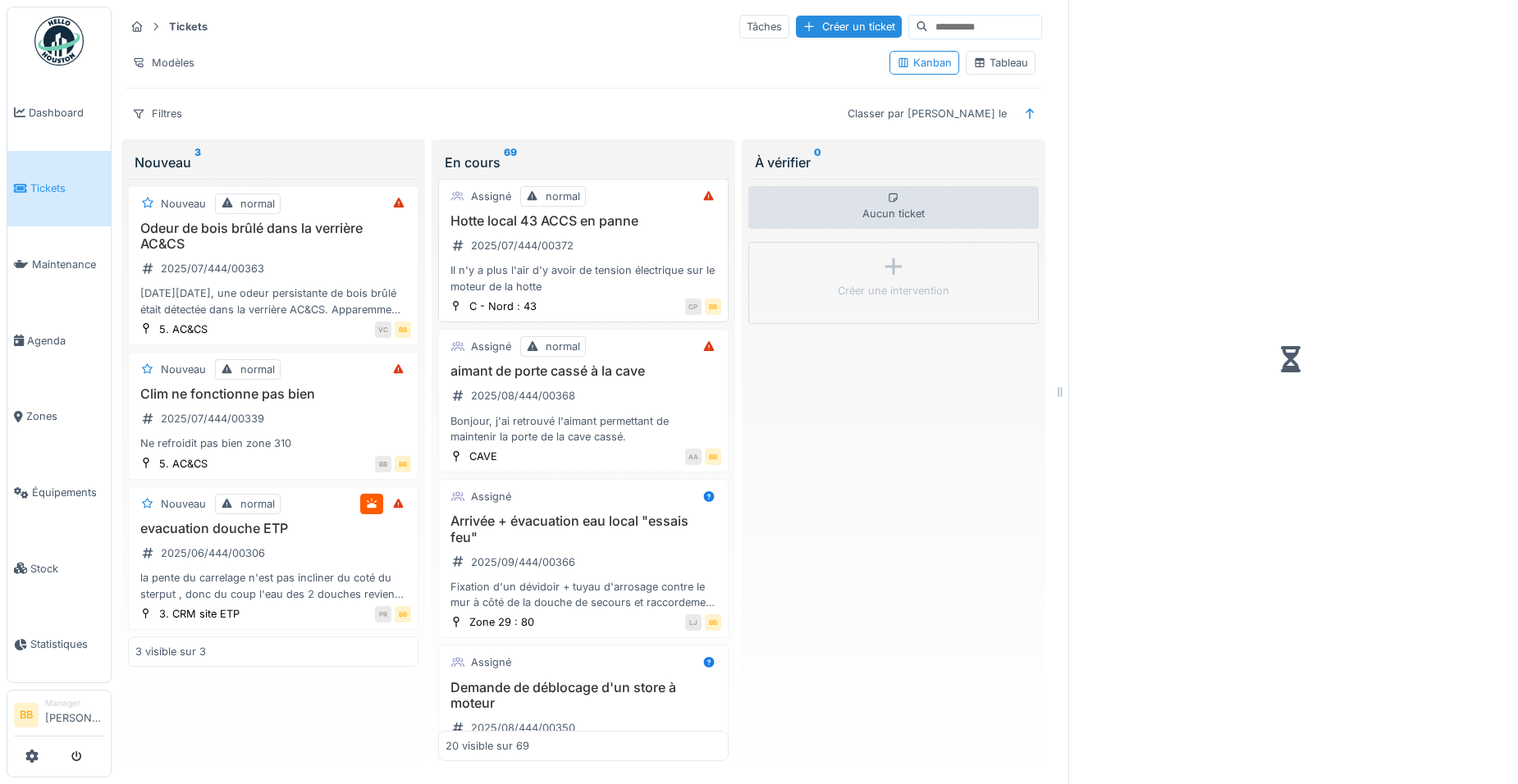
scroll to position [2179, 0]
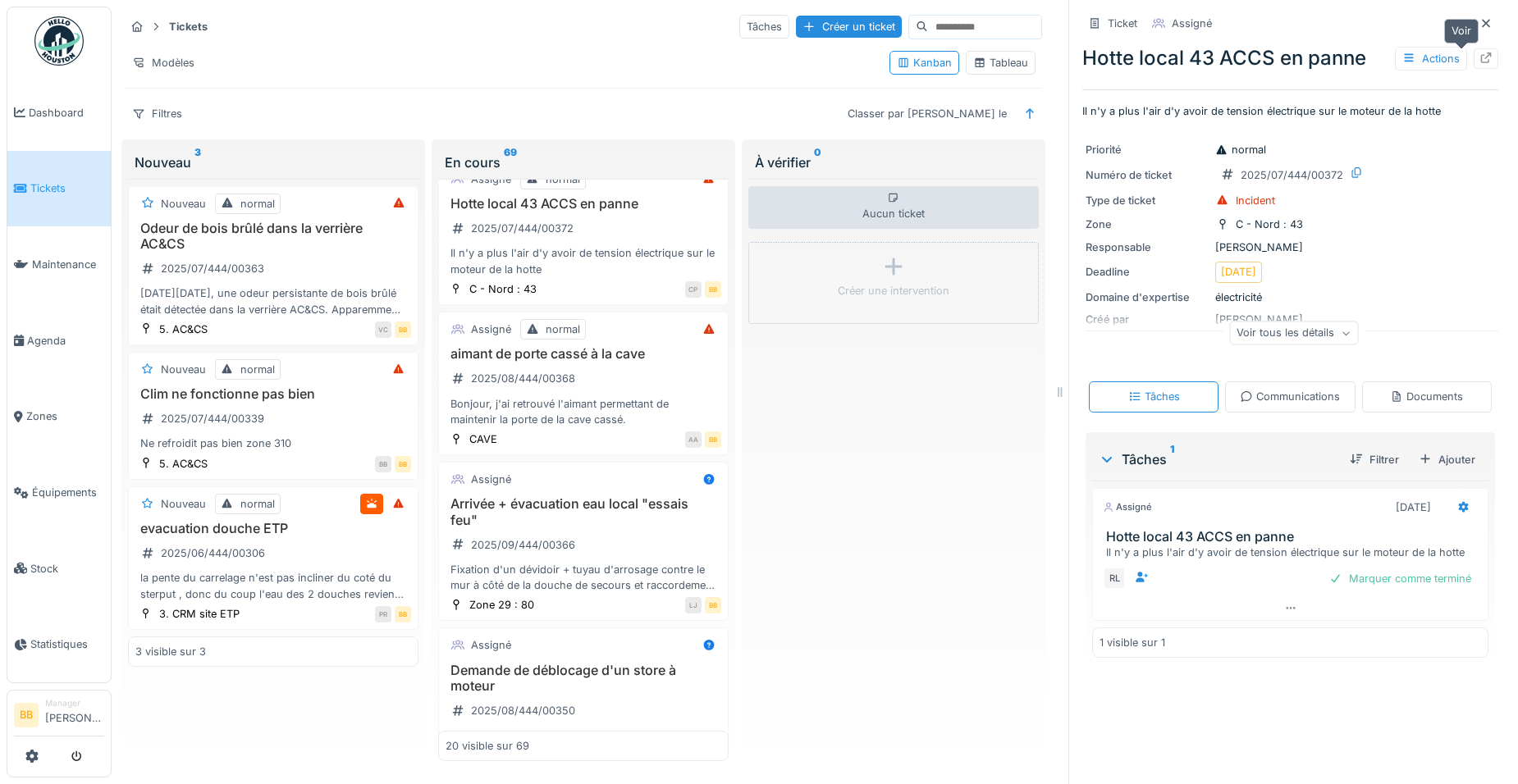
click at [1479, 52] on icon at bounding box center [1486, 57] width 13 height 11
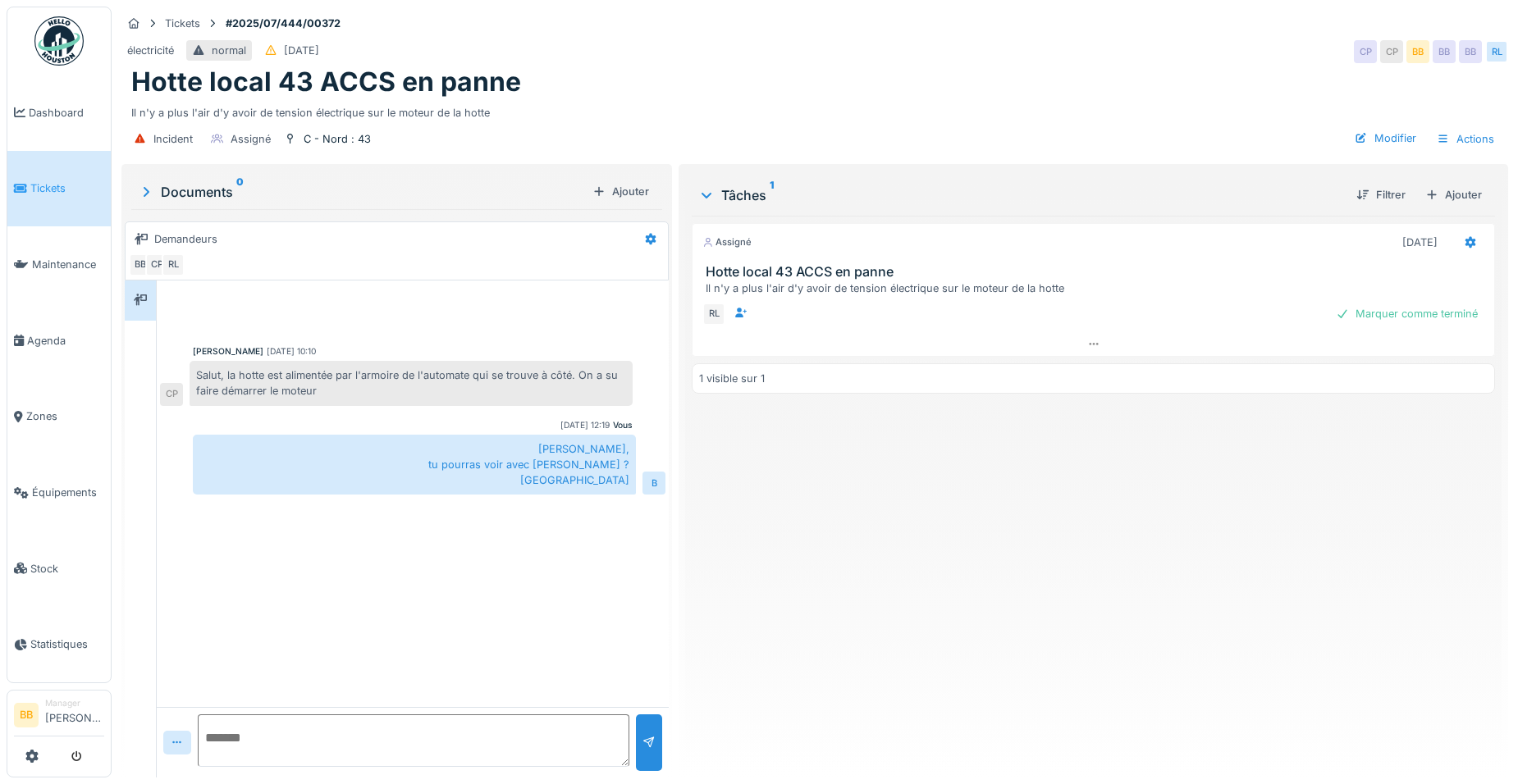
click at [344, 738] on textarea at bounding box center [413, 740] width 432 height 52
type textarea "**********"
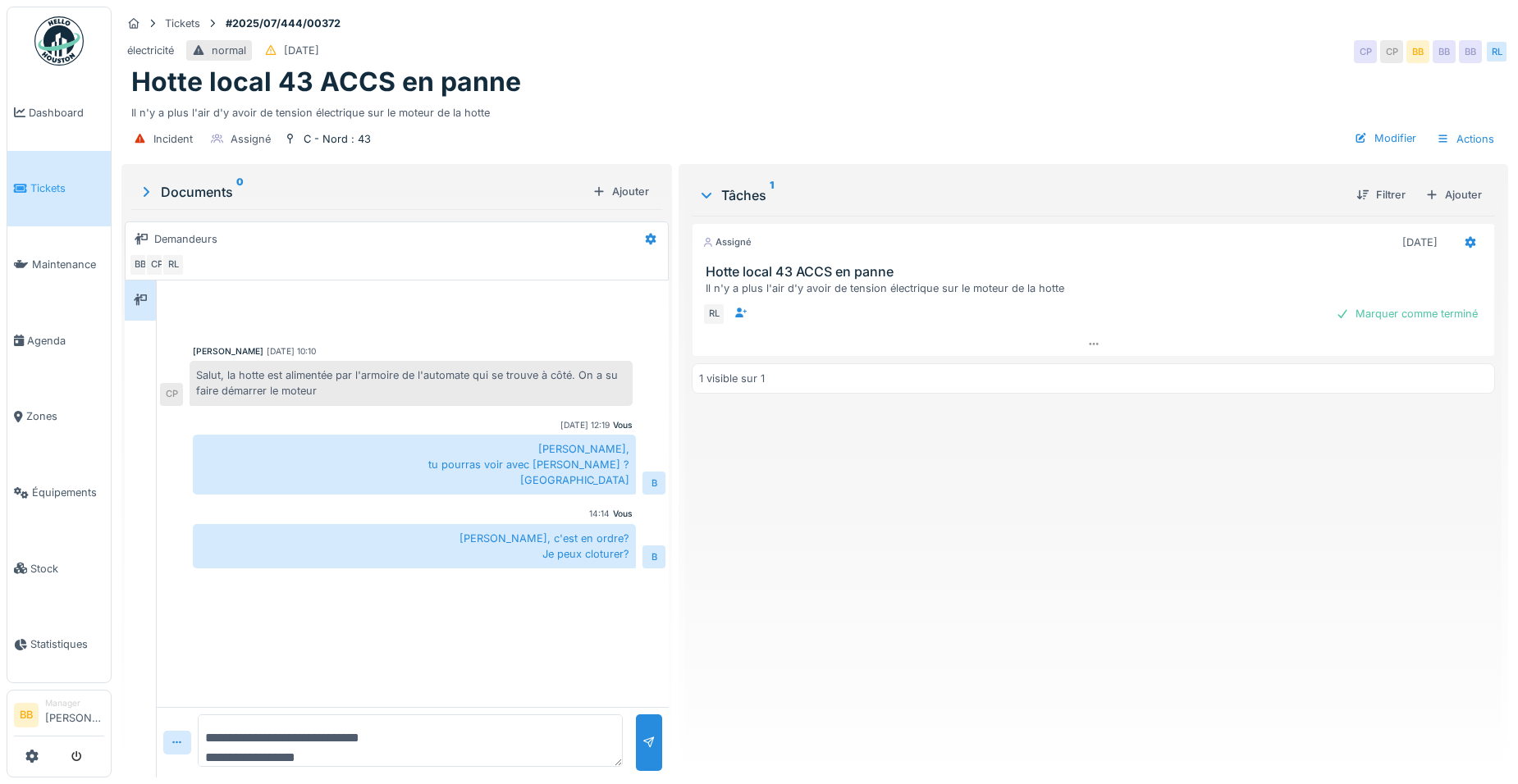
click at [39, 191] on span "Tickets" at bounding box center [67, 187] width 74 height 16
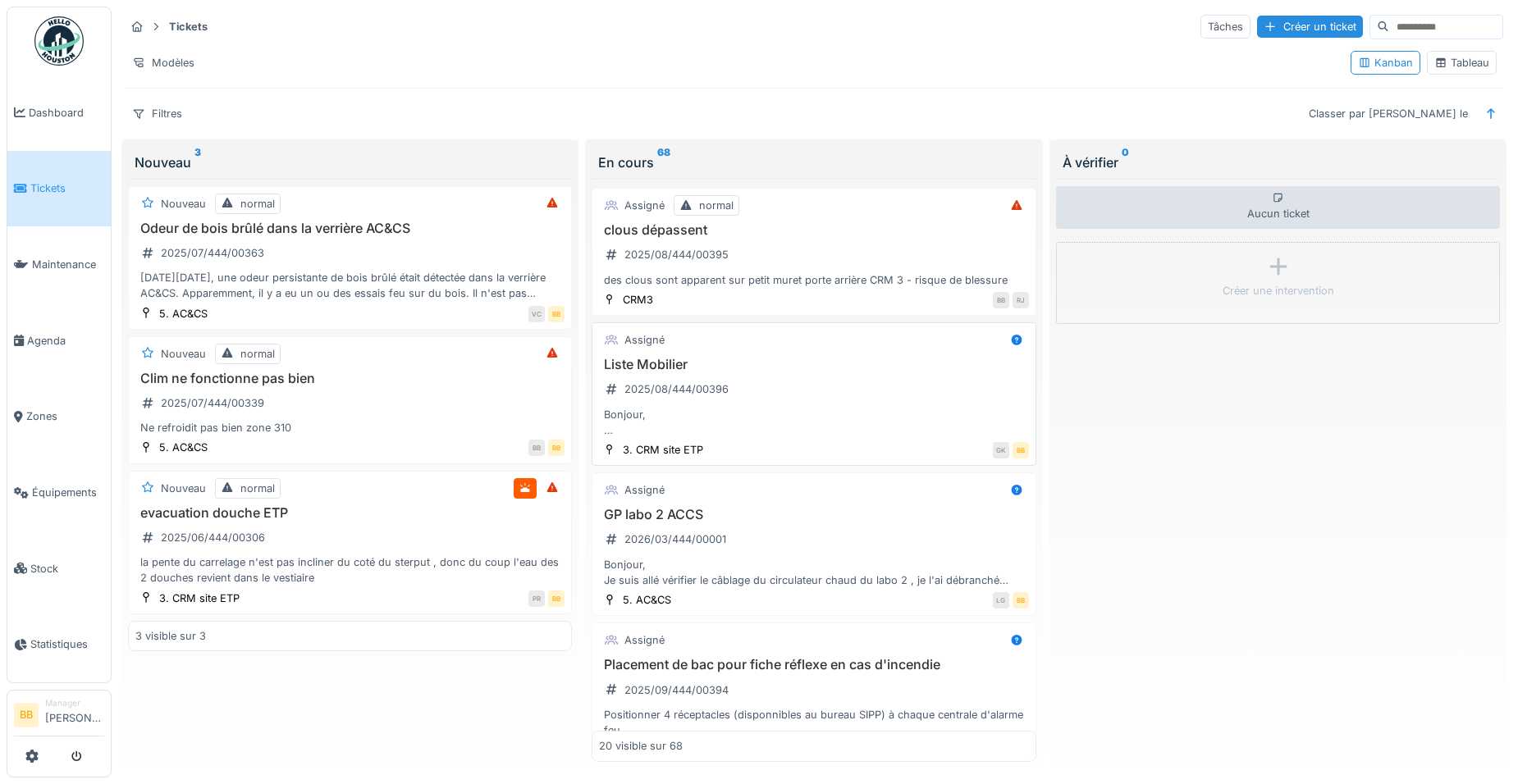
scroll to position [821, 0]
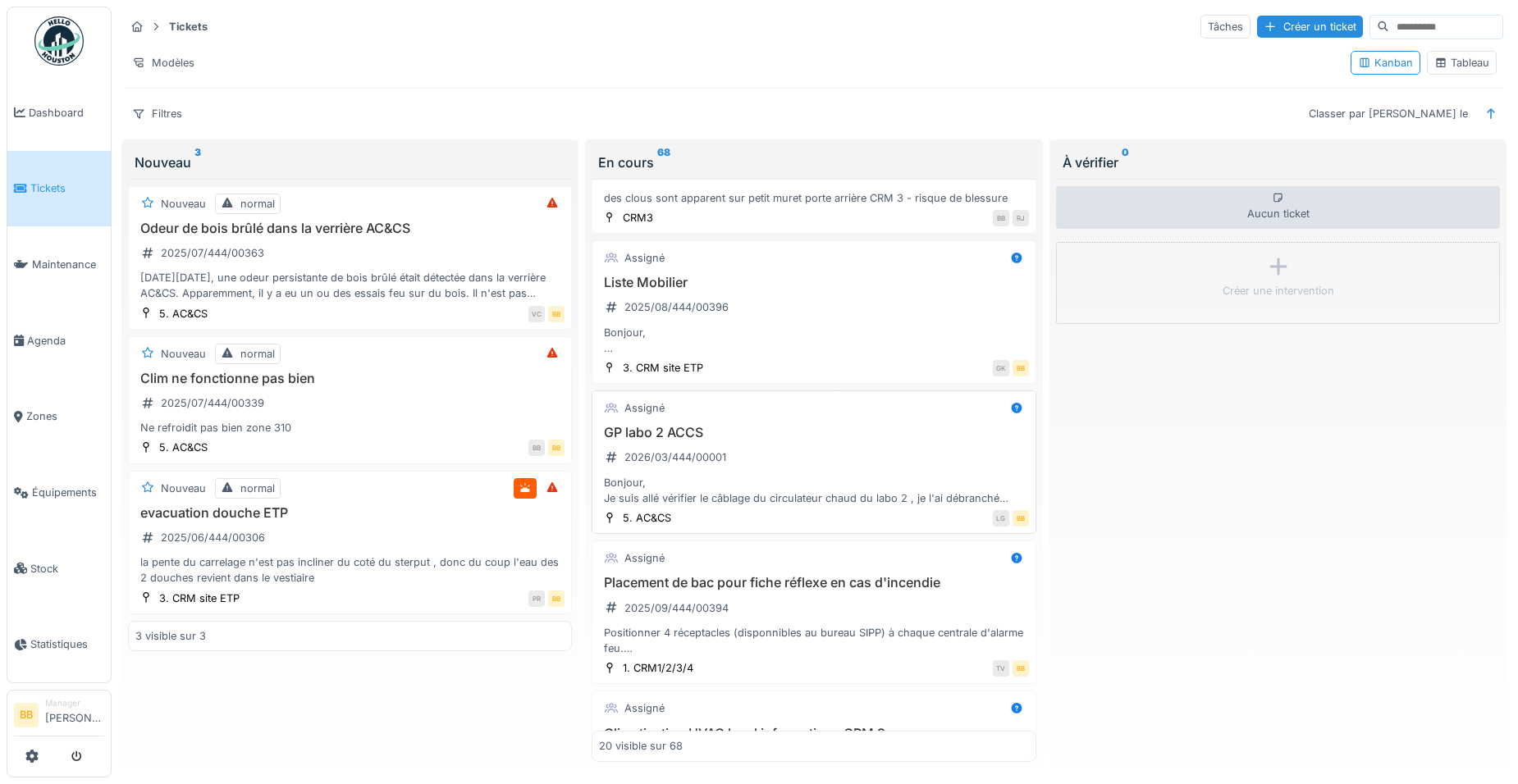
click at [668, 429] on h3 "GP labo 2 ACCS" at bounding box center [813, 432] width 429 height 16
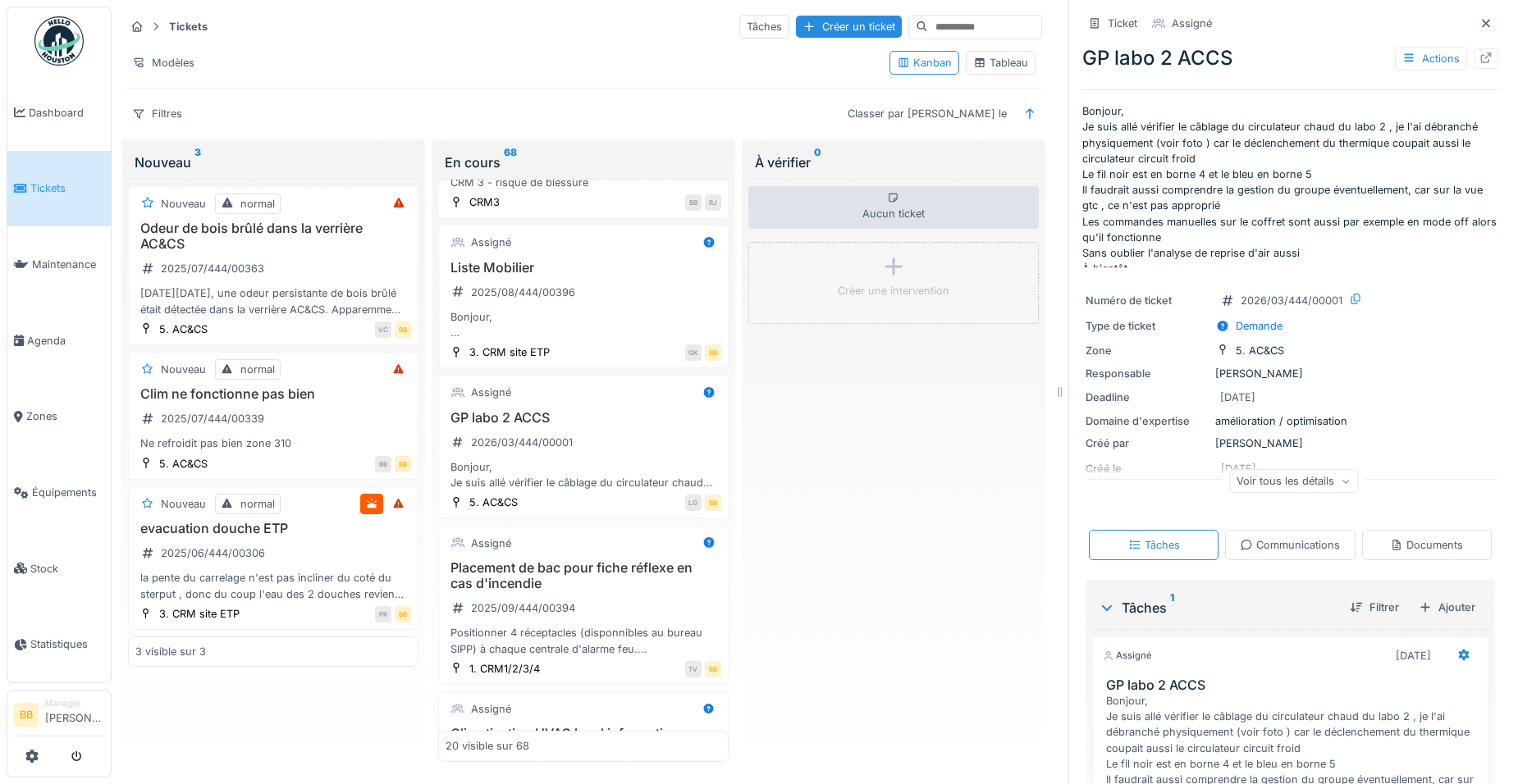
click at [27, 188] on li "Tickets" at bounding box center [59, 187] width 90 height 16
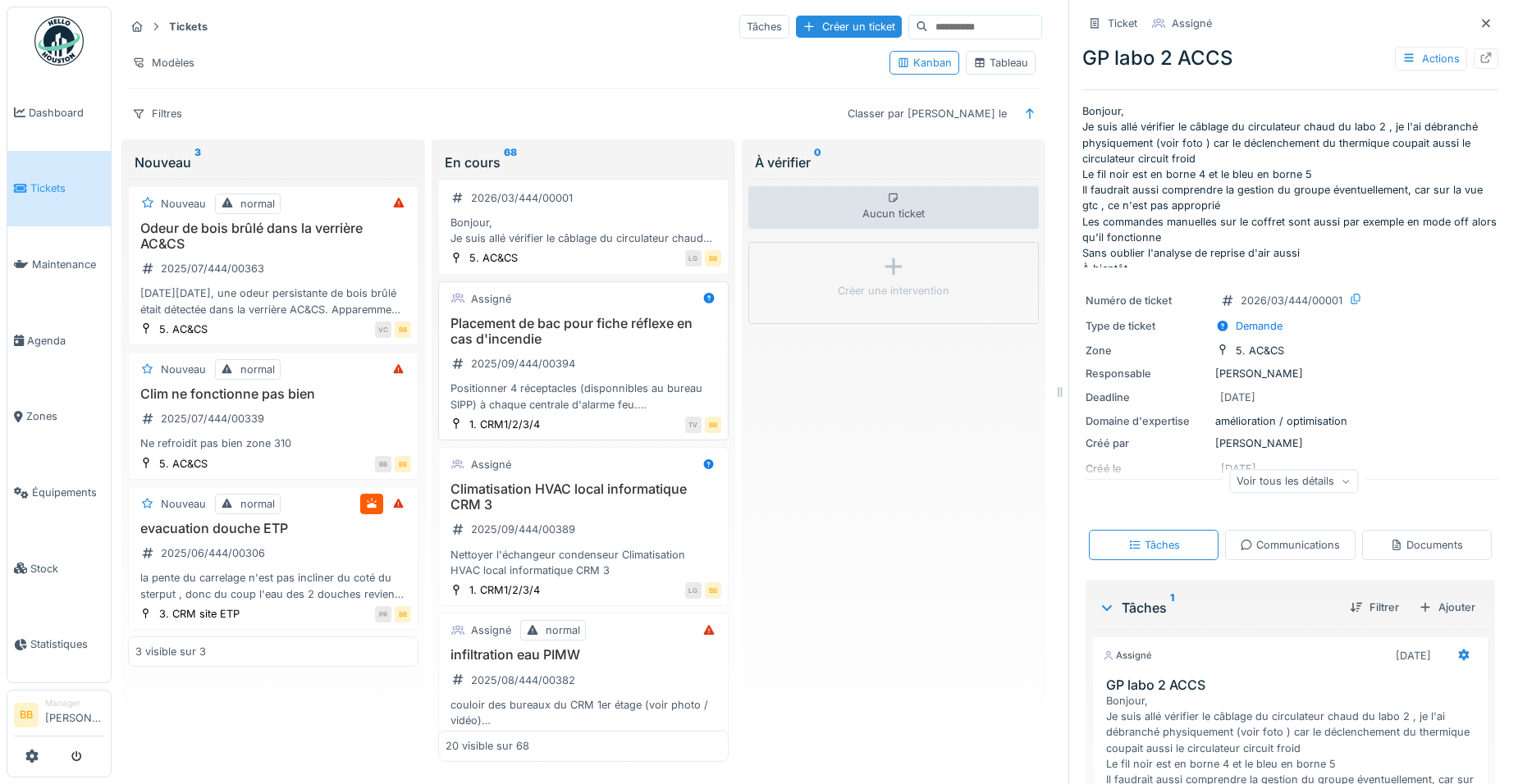
scroll to position [1113, 0]
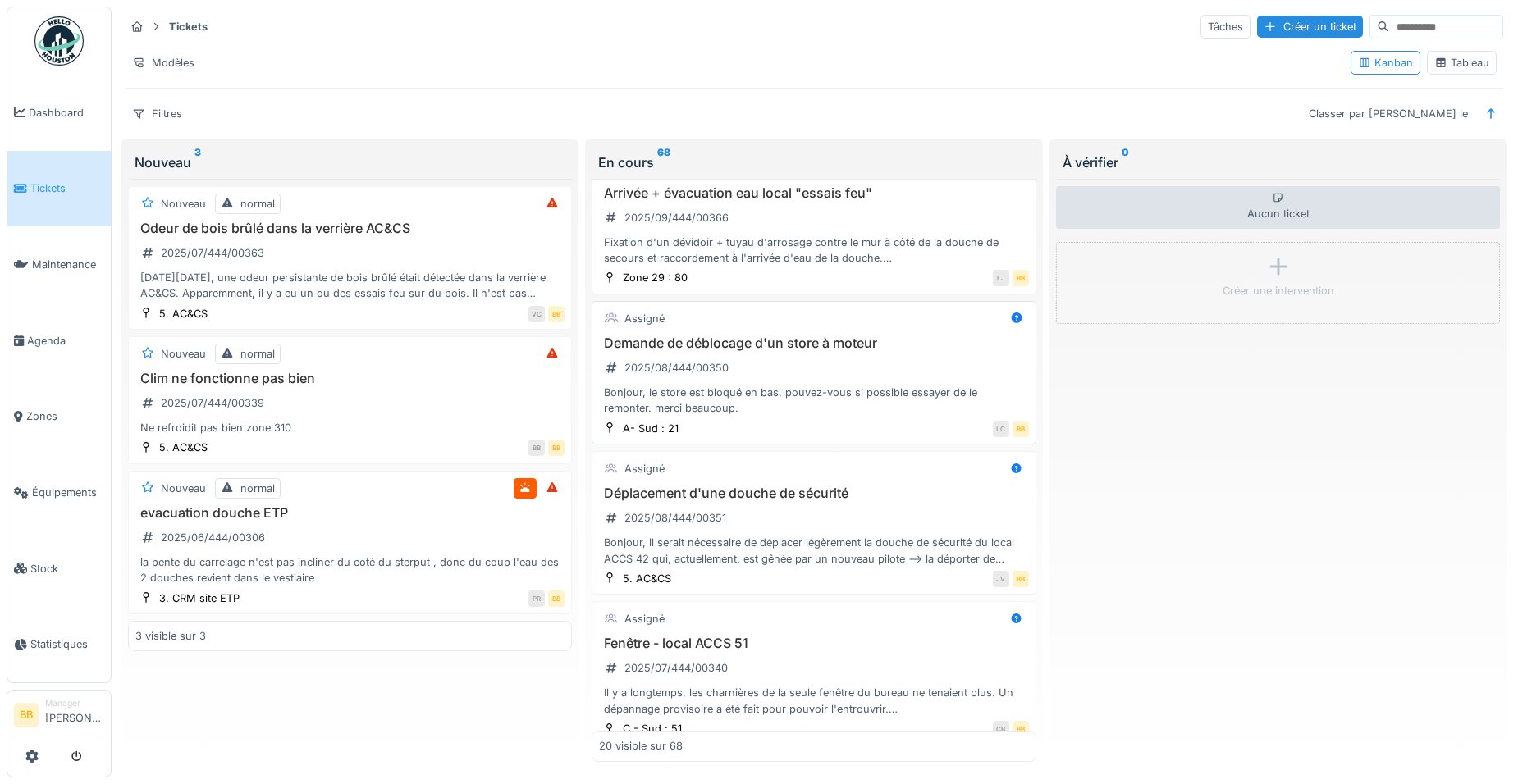
scroll to position [2379, 0]
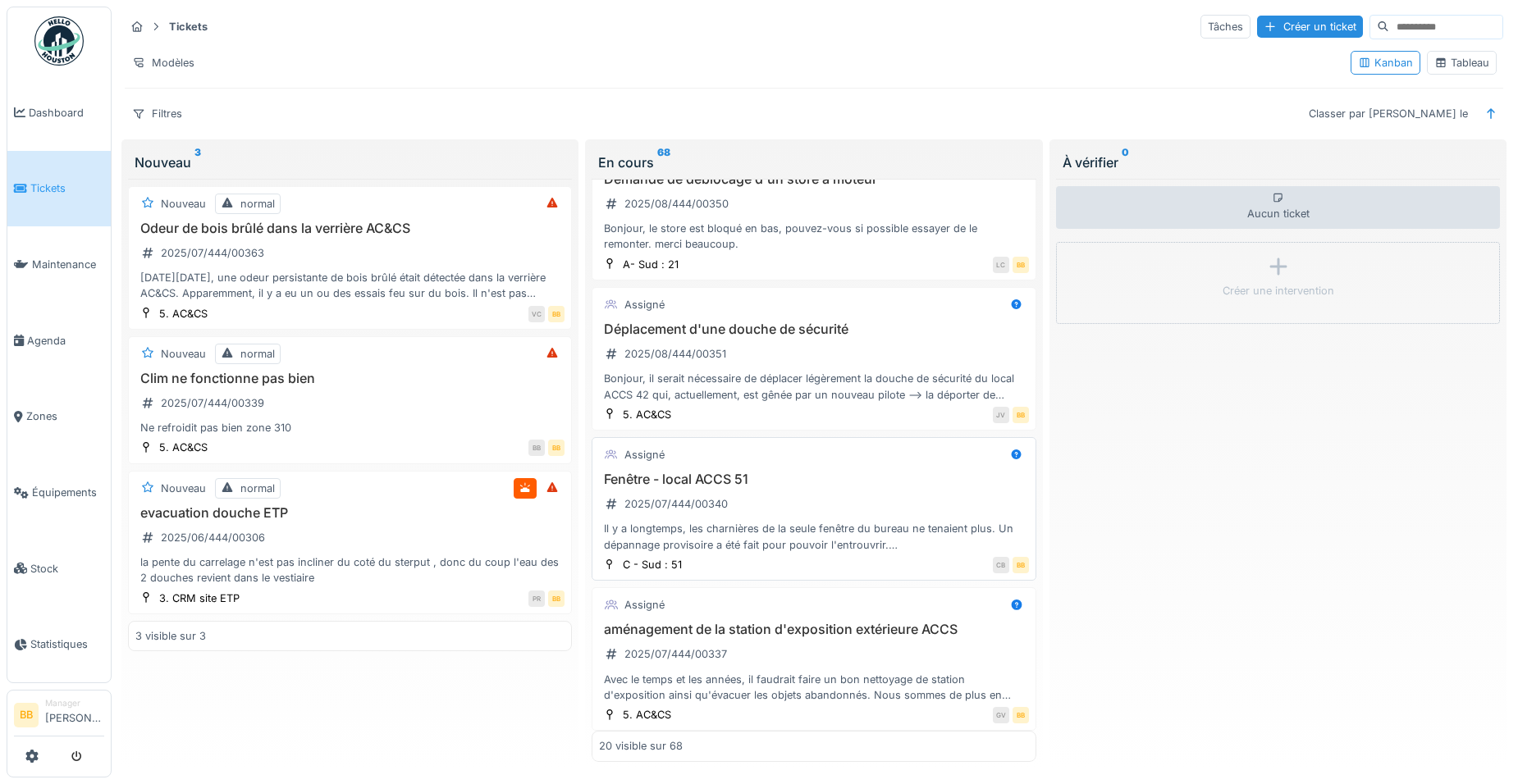
click at [710, 479] on h3 "Fenêtre - local ACCS 51" at bounding box center [813, 479] width 429 height 16
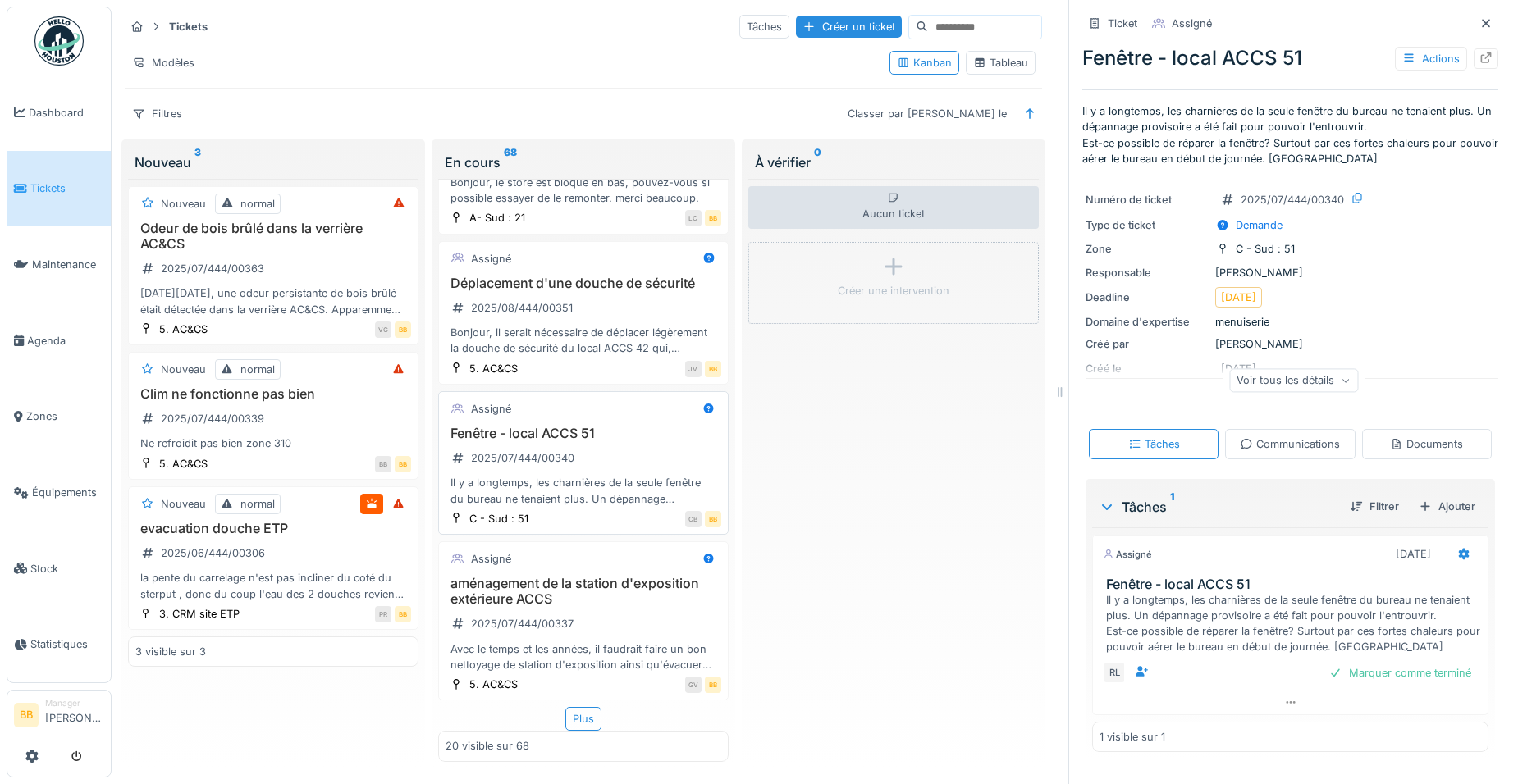
scroll to position [12, 0]
click at [565, 707] on div "Plus" at bounding box center [583, 718] width 36 height 24
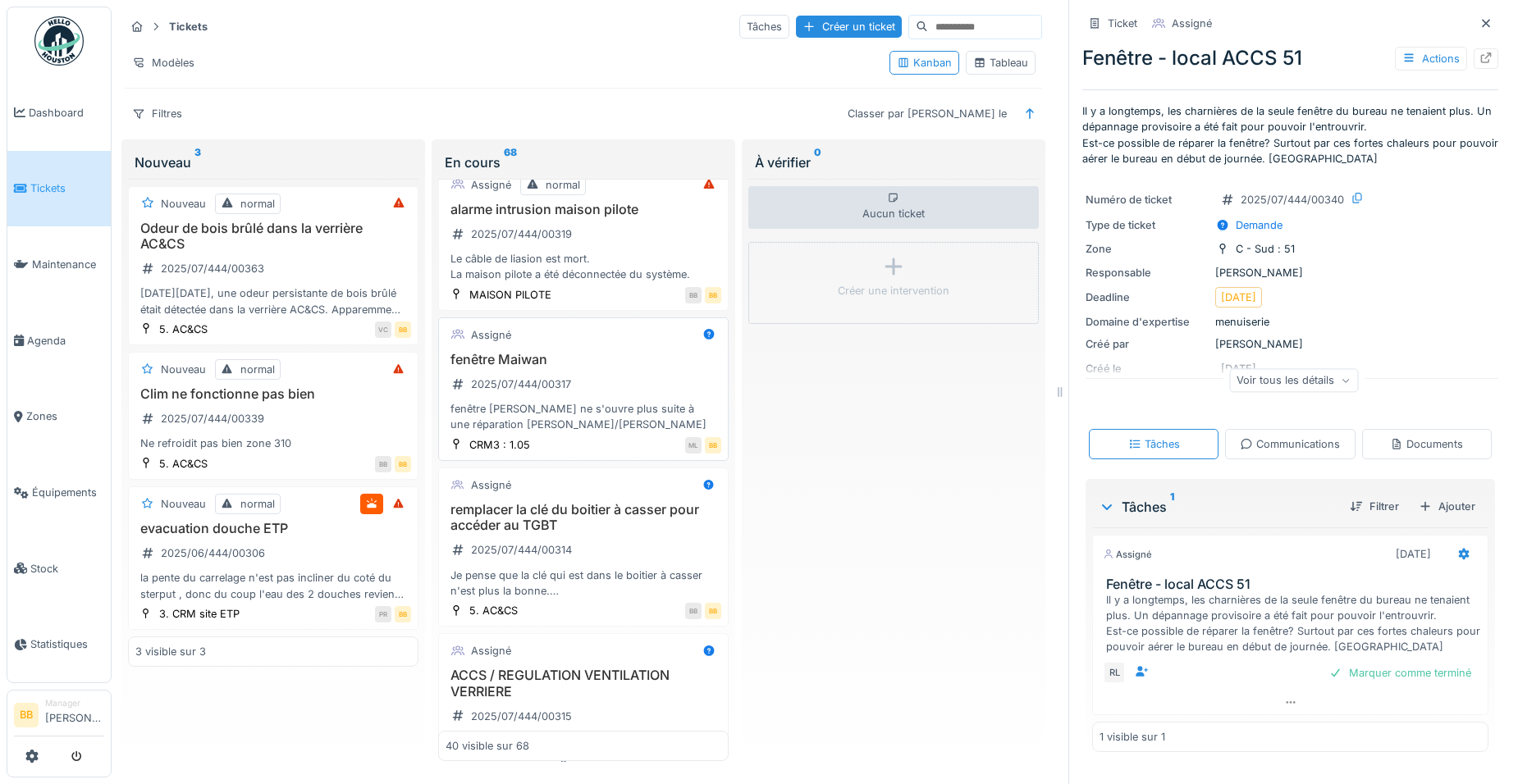
scroll to position [3610, 0]
